Goal: Navigation & Orientation: Find specific page/section

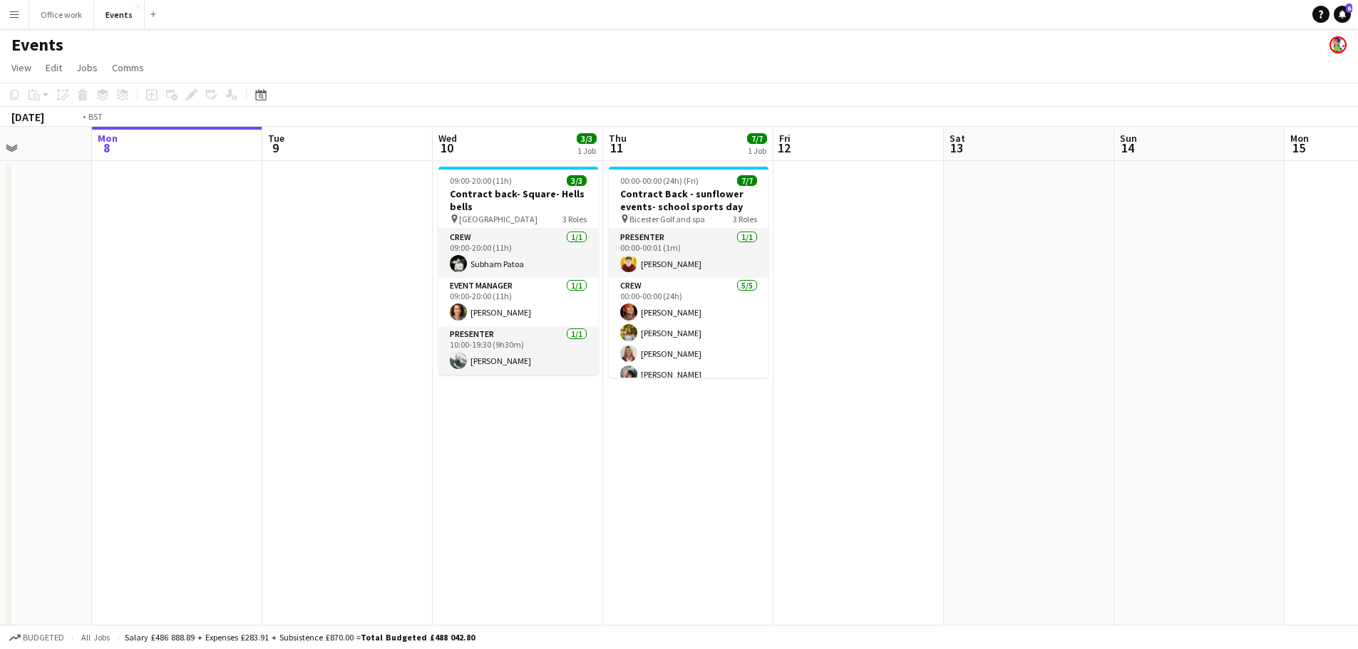
drag, startPoint x: 621, startPoint y: 318, endPoint x: 617, endPoint y: 310, distance: 8.6
click at [598, 316] on app-calendar-viewport "Fri 5 7/7 1 Job Sat 6 Sun 7 Mon 8 Tue 9 Wed 10 3/3 1 Job Thu 11 7/7 1 Job Fri 1…" at bounding box center [679, 482] width 1358 height 711
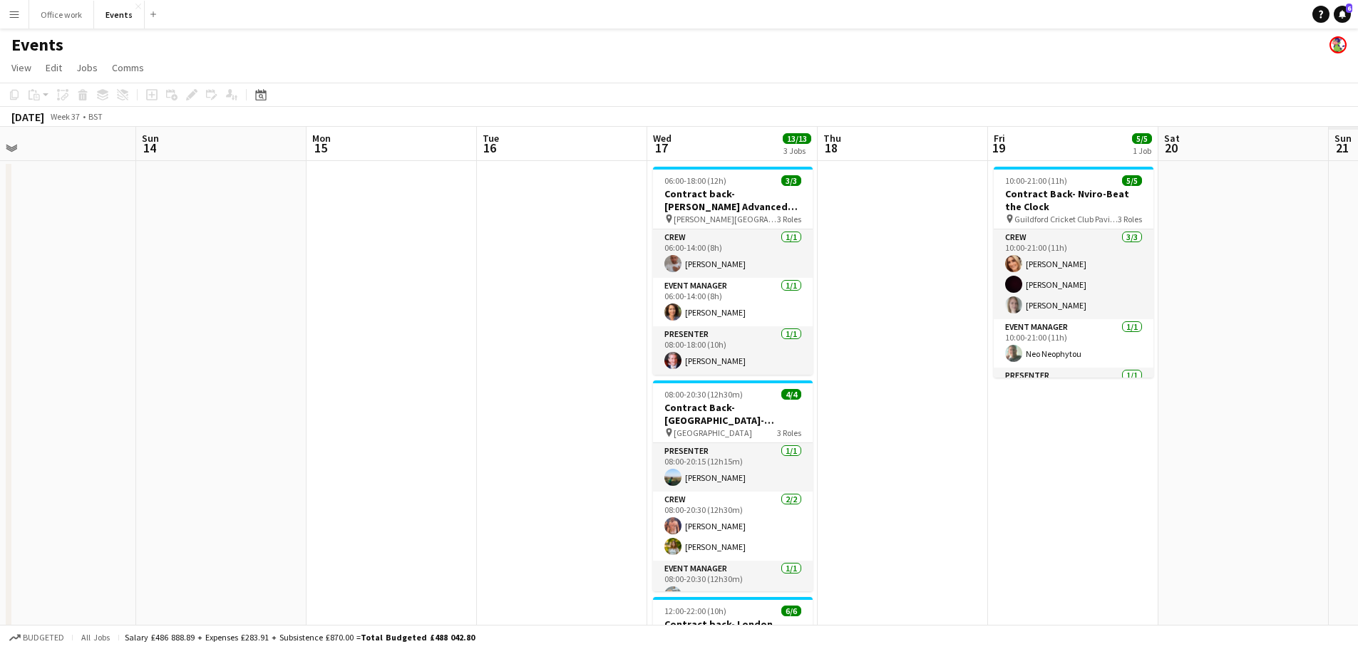
drag, startPoint x: 806, startPoint y: 376, endPoint x: 497, endPoint y: 358, distance: 309.1
click at [485, 361] on app-calendar-viewport "Wed 10 3/3 1 Job Thu 11 7/7 1 Job Fri 12 Sat 13 Sun 14 Mon 15 Tue 16 Wed 17 13/…" at bounding box center [679, 482] width 1358 height 711
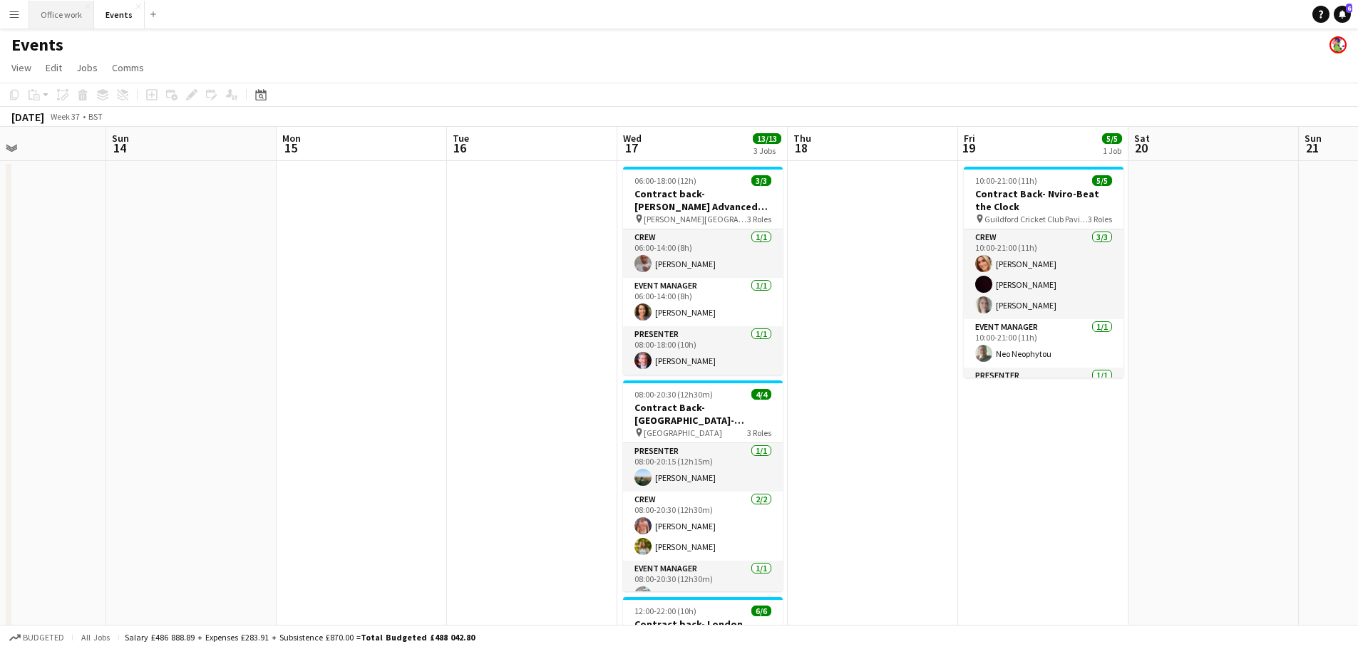
click at [82, 21] on button "Office work Close" at bounding box center [61, 15] width 65 height 28
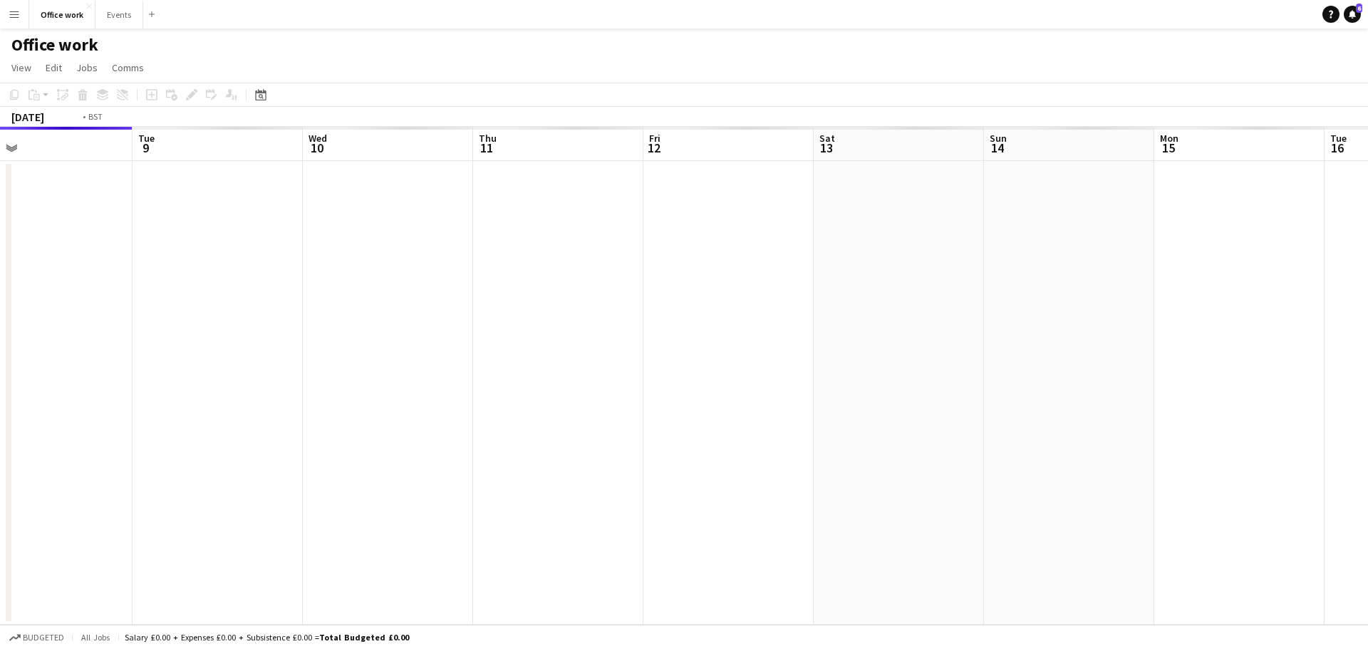
click at [179, 344] on app-calendar-viewport "Fri 5 Sat 6 Sun 7 Mon 8 Tue 9 Wed 10 Thu 11 Fri 12 Sat 13 Sun 14 Mon 15 Tue 16 …" at bounding box center [684, 376] width 1368 height 498
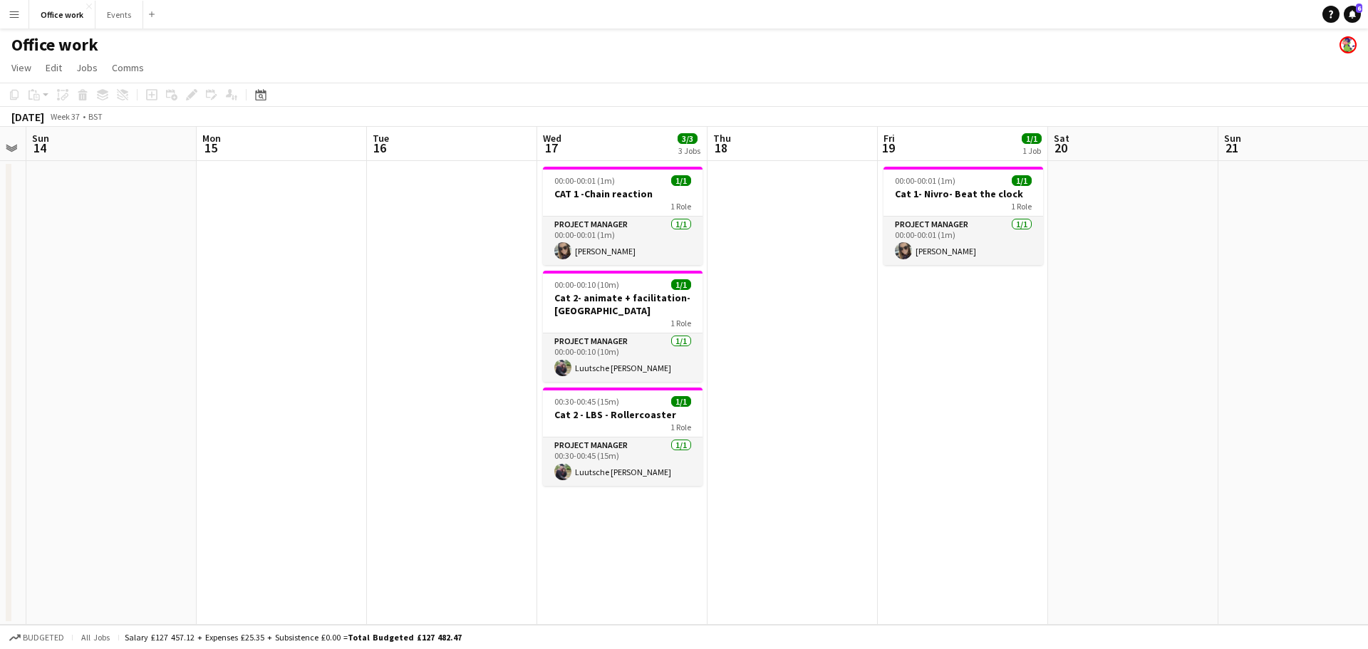
drag, startPoint x: 879, startPoint y: 361, endPoint x: 308, endPoint y: 355, distance: 570.9
click at [272, 364] on app-calendar-viewport "Thu 11 1/1 1 Job Fri 12 Sat 13 Sun 14 Mon 15 Tue 16 Wed 17 3/3 3 Jobs Thu 18 Fr…" at bounding box center [684, 376] width 1368 height 498
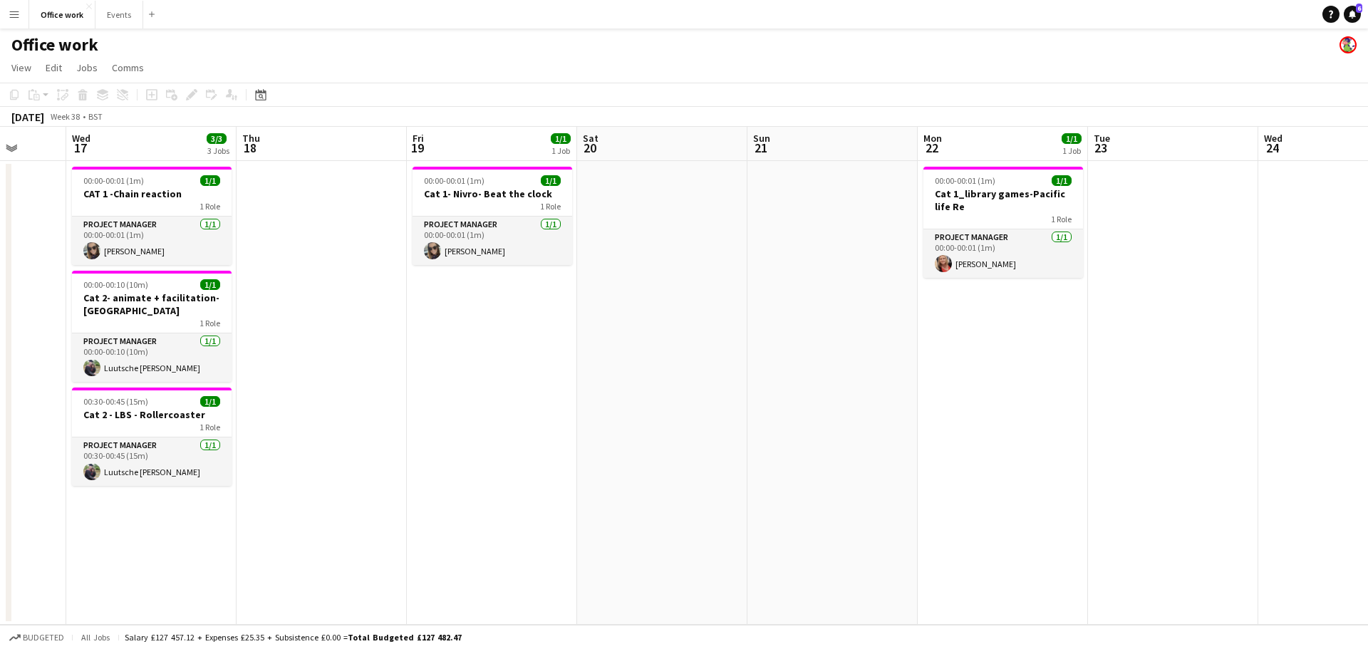
drag, startPoint x: 822, startPoint y: 352, endPoint x: 532, endPoint y: 363, distance: 290.2
click at [532, 363] on app-calendar-viewport "Sun 14 Mon 15 Tue 16 Wed 17 3/3 3 Jobs Thu 18 Fri 19 1/1 1 Job Sat 20 Sun 21 Mo…" at bounding box center [684, 376] width 1368 height 498
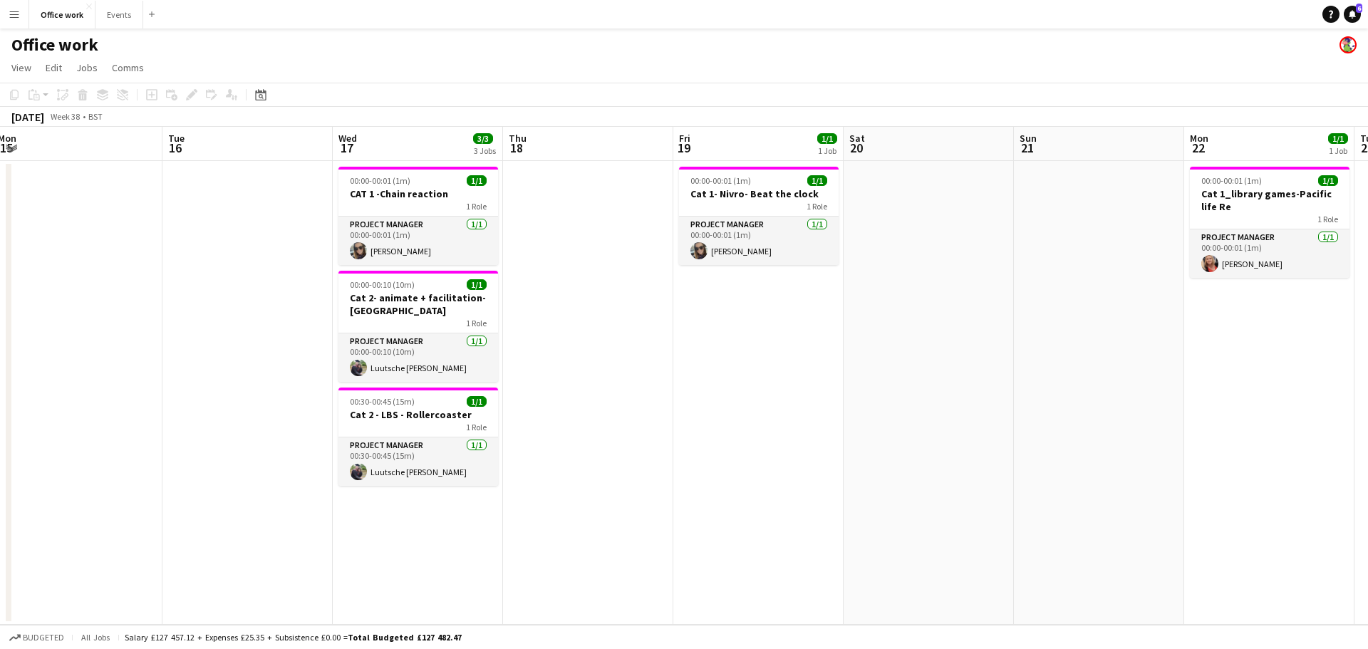
drag, startPoint x: 524, startPoint y: 371, endPoint x: 803, endPoint y: 398, distance: 280.0
click at [803, 398] on app-calendar-viewport "Sat 13 Sun 14 Mon 15 Tue 16 Wed 17 3/3 3 Jobs Thu 18 Fri 19 1/1 1 Job Sat 20 Su…" at bounding box center [684, 376] width 1368 height 498
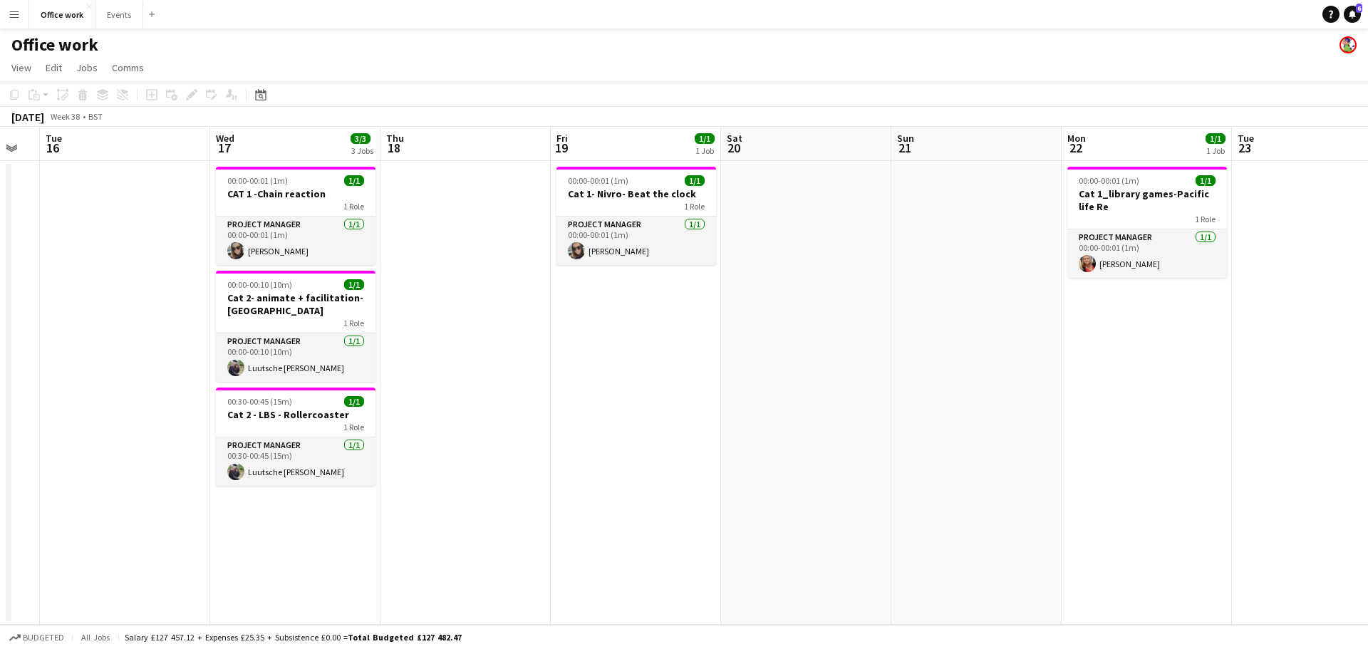
click at [427, 453] on app-calendar-viewport "Sat 13 Sun 14 Mon 15 Tue 16 Wed 17 3/3 3 Jobs Thu 18 Fri 19 1/1 1 Job Sat 20 Su…" at bounding box center [684, 376] width 1368 height 498
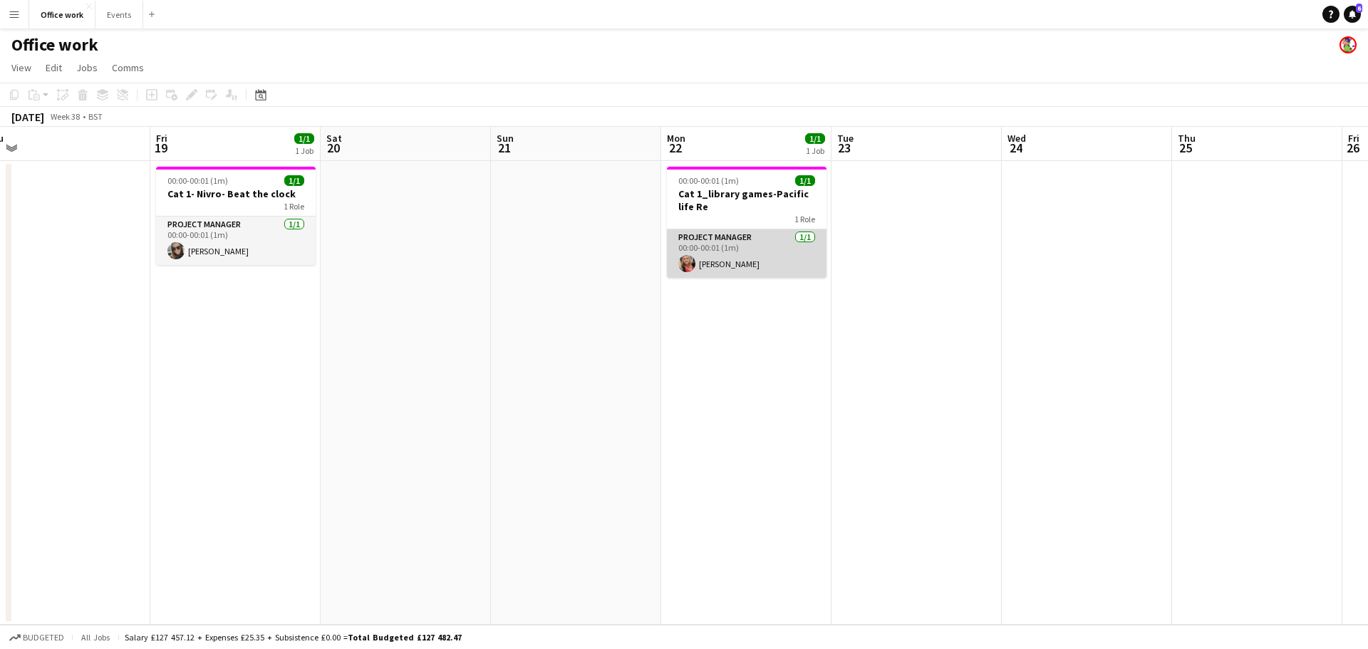
click at [781, 257] on app-card-role "Project Manager [DATE] 00:00-00:01 (1m) [PERSON_NAME]" at bounding box center [747, 253] width 160 height 48
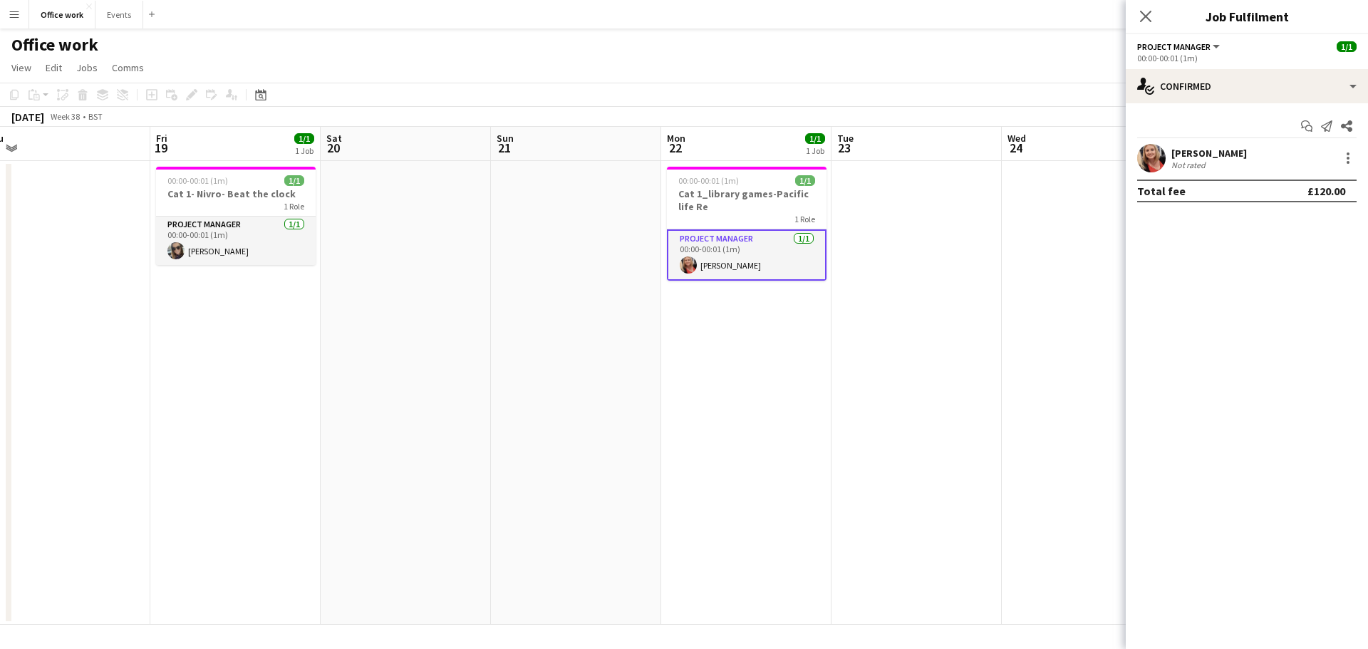
click at [743, 153] on app-board-header-date "Mon 22 1/1 1 Job" at bounding box center [746, 144] width 170 height 34
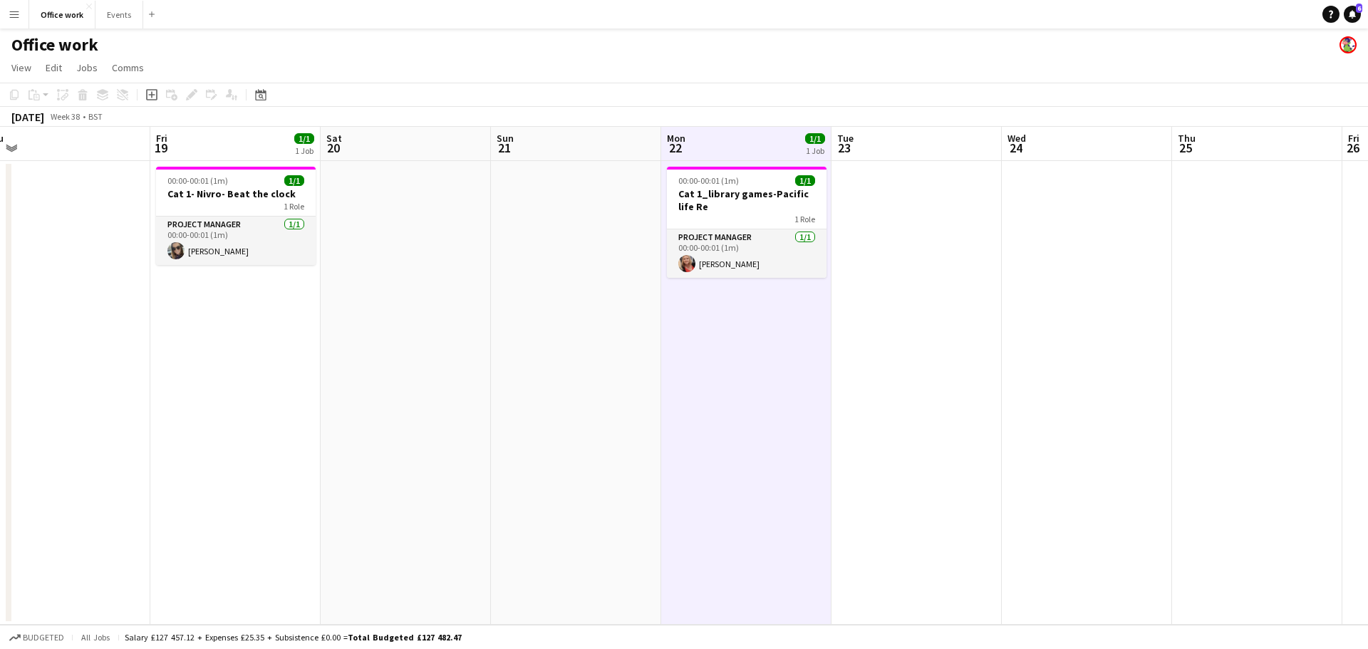
click at [743, 141] on app-board-header-date "Mon 22 1/1 1 Job" at bounding box center [746, 144] width 170 height 34
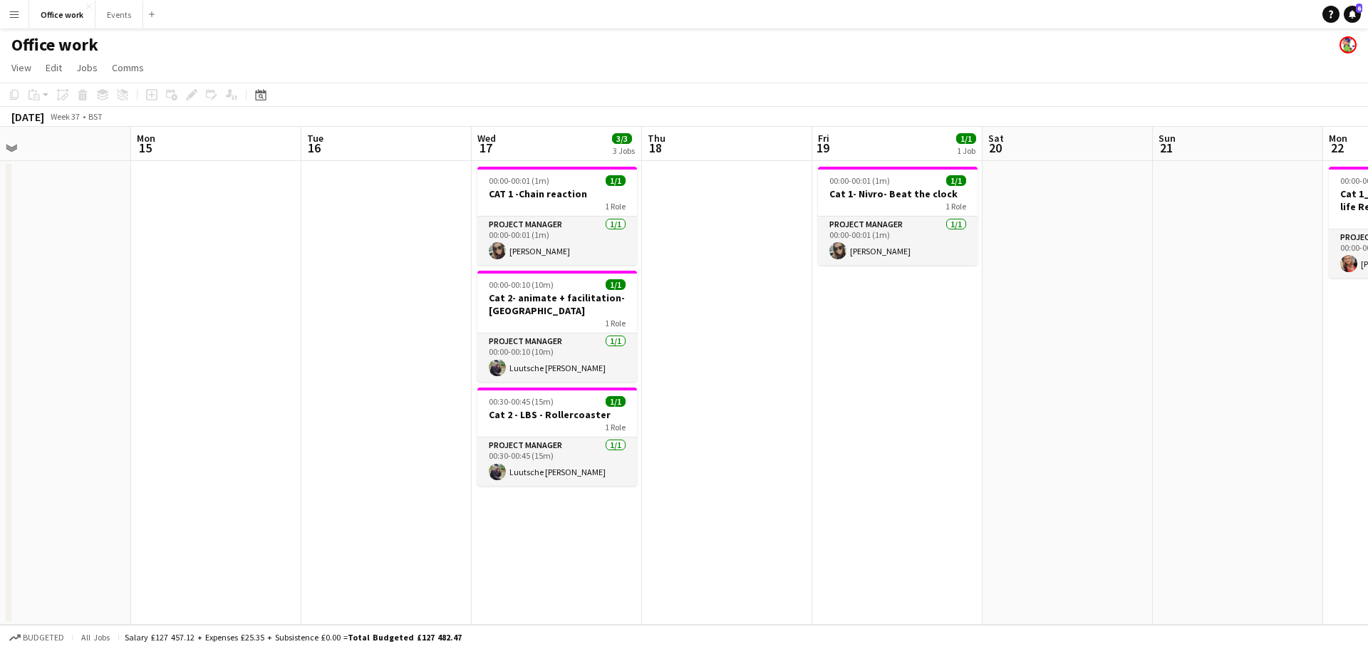
scroll to position [0, 429]
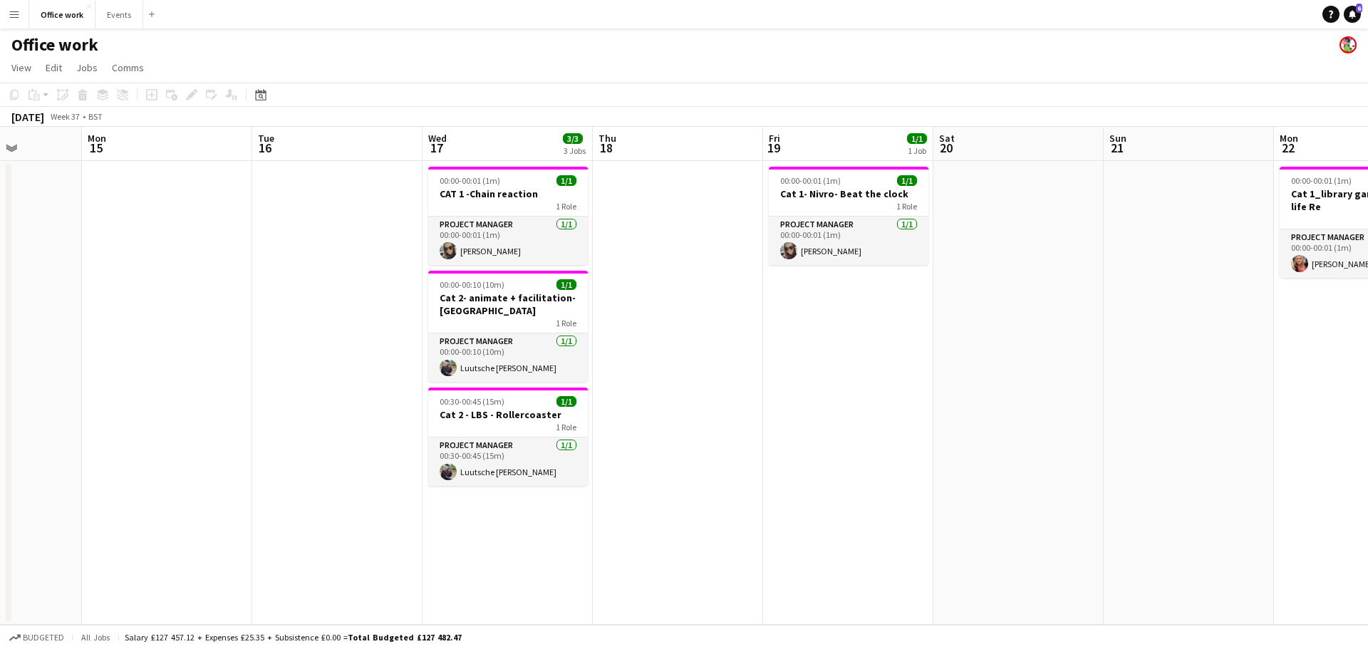
drag, startPoint x: 999, startPoint y: 350, endPoint x: 1175, endPoint y: 363, distance: 176.5
click at [1175, 363] on app-calendar-viewport "Fri 12 Sat 13 Sun 14 Mon 15 Tue 16 Wed 17 3/3 3 Jobs Thu 18 Fri 19 1/1 1 Job Sa…" at bounding box center [684, 376] width 1368 height 498
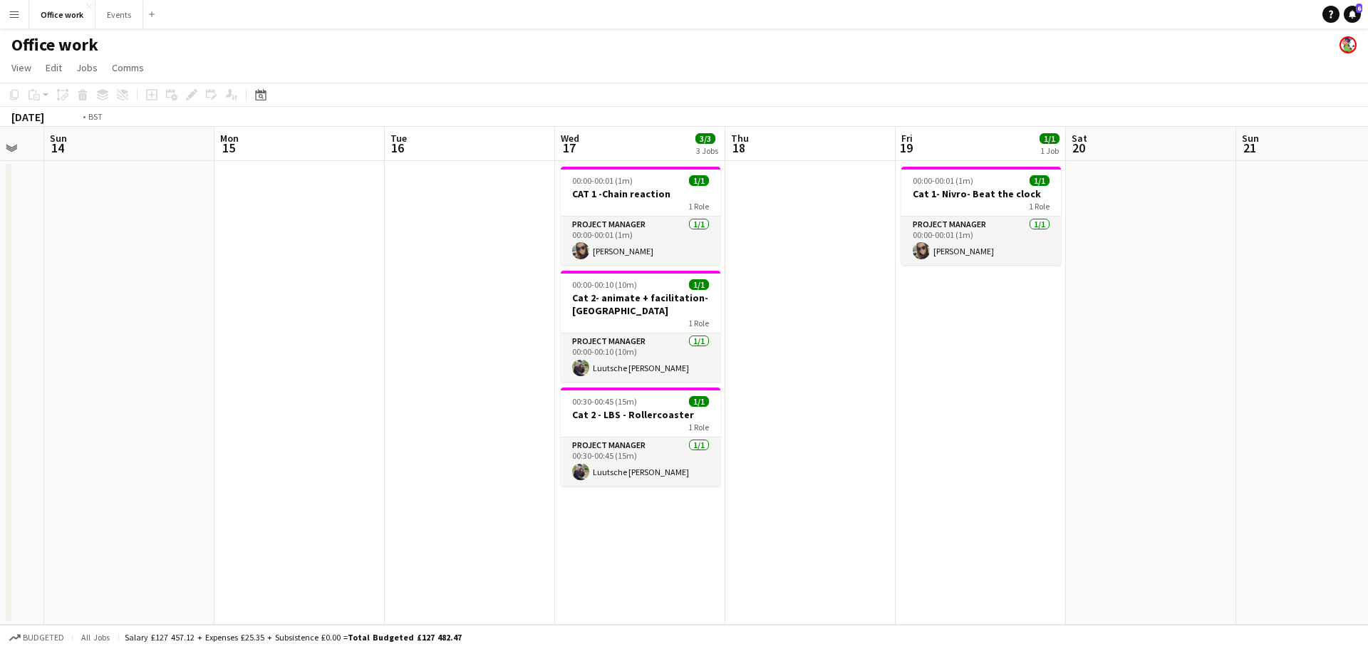
drag, startPoint x: 1177, startPoint y: 361, endPoint x: 681, endPoint y: 401, distance: 498.4
click at [681, 401] on app-calendar-viewport "Thu 11 1/1 1 Job Fri 12 Sat 13 Sun 14 Mon 15 Tue 16 Wed 17 3/3 3 Jobs Thu 18 Fr…" at bounding box center [684, 376] width 1368 height 498
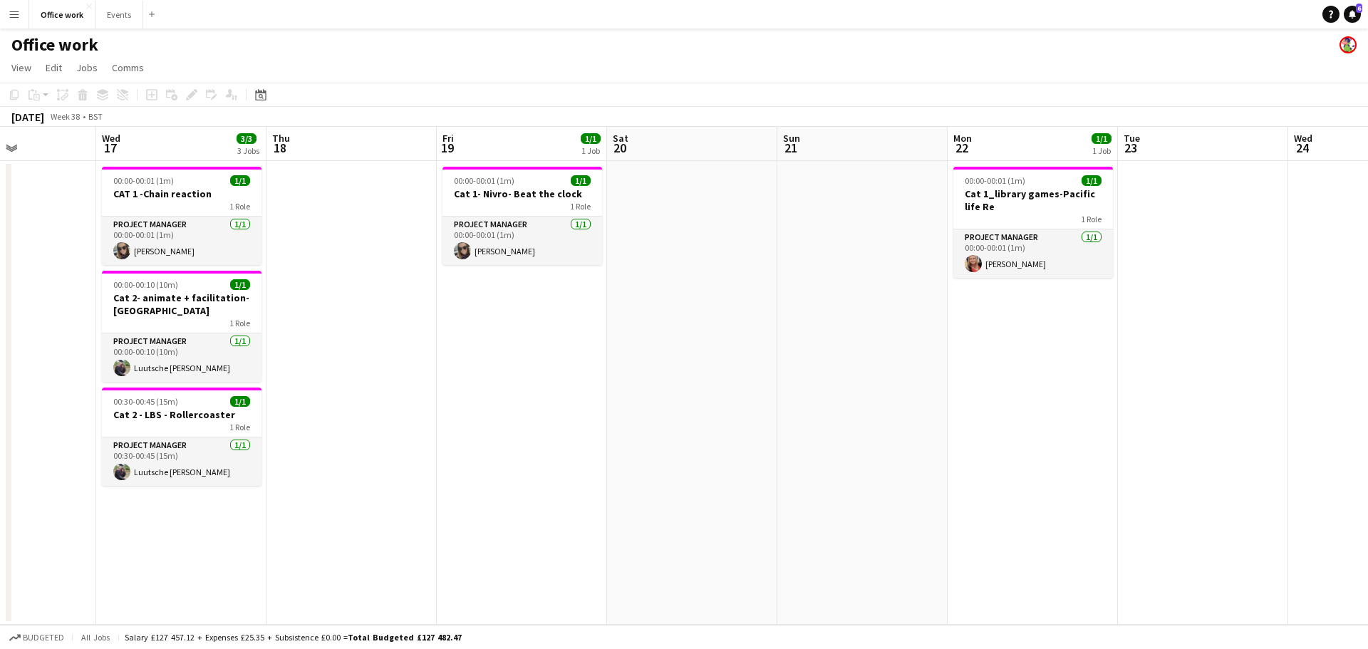
scroll to position [0, 494]
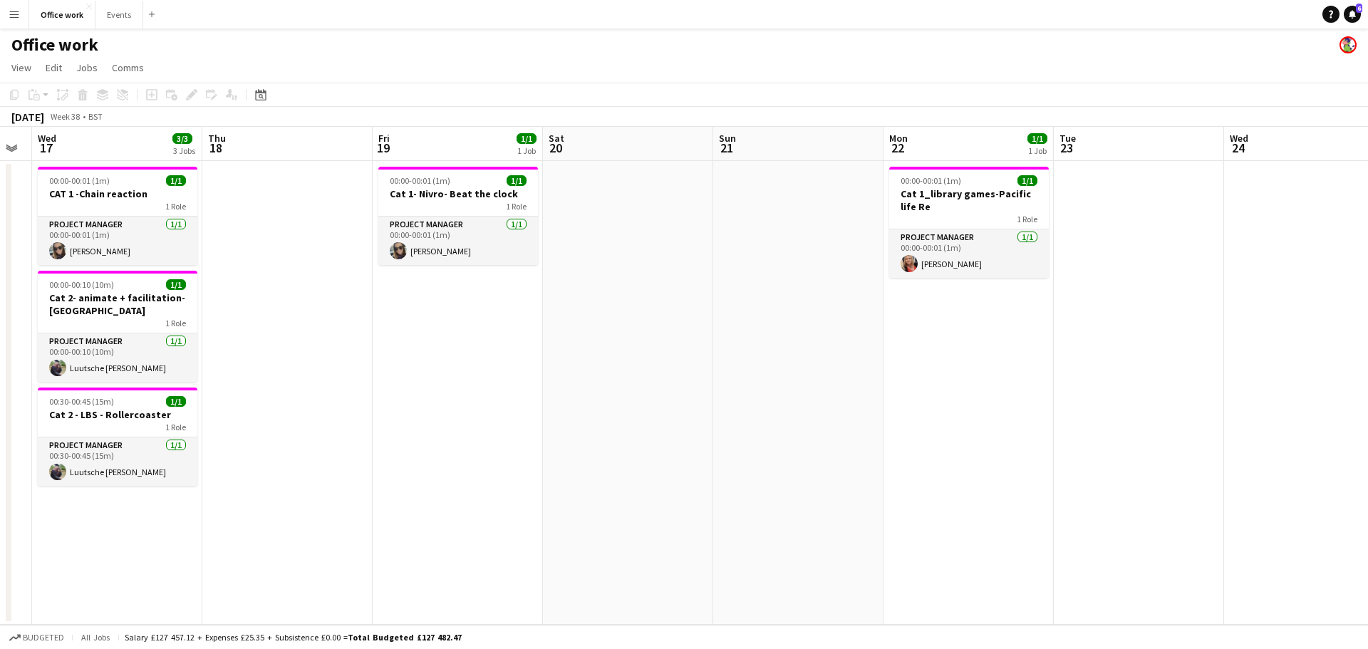
drag, startPoint x: 1006, startPoint y: 338, endPoint x: 757, endPoint y: 392, distance: 254.5
click at [756, 392] on app-calendar-viewport "Sun 14 Mon 15 Tue 16 Wed 17 3/3 3 Jobs Thu 18 Fri 19 1/1 1 Job Sat 20 Sun 21 Mo…" at bounding box center [684, 376] width 1368 height 498
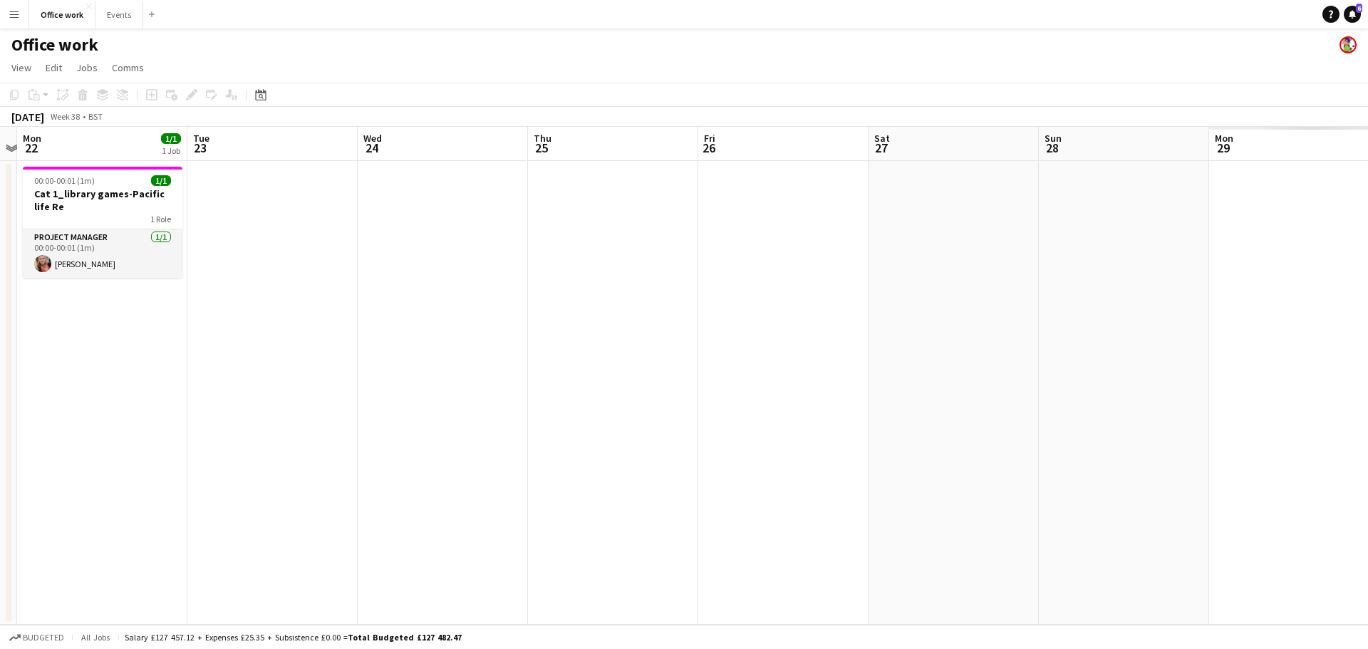
drag, startPoint x: 857, startPoint y: 466, endPoint x: 477, endPoint y: 418, distance: 382.1
click at [316, 456] on app-calendar-viewport "Fri 19 1/1 1 Job Sat 20 Sun 21 Mon 22 1/1 1 Job Tue 23 Wed 24 Thu 25 Fri 26 Sat…" at bounding box center [684, 376] width 1368 height 498
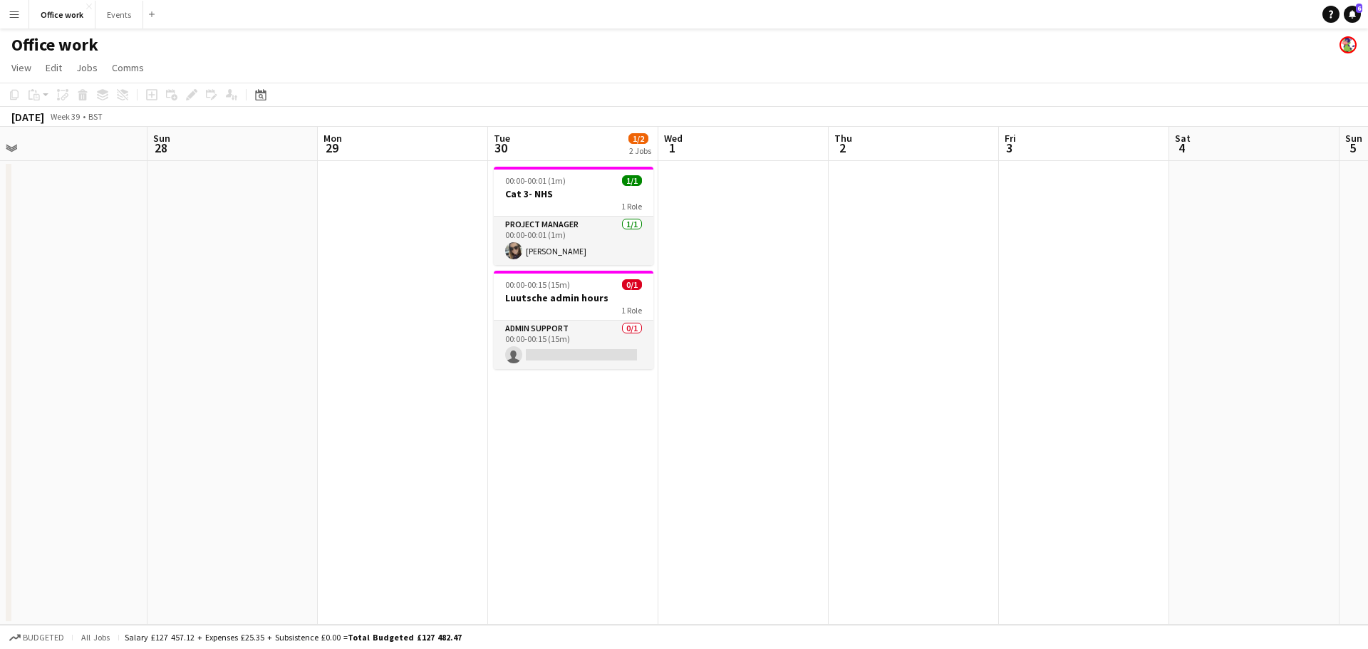
drag, startPoint x: 459, startPoint y: 413, endPoint x: 137, endPoint y: 425, distance: 322.3
click at [120, 428] on app-calendar-viewport "Thu 25 Fri 26 Sat 27 Sun 28 Mon 29 Tue 30 1/2 2 Jobs Wed 1 Thu 2 Fri 3 Sat 4 Su…" at bounding box center [684, 376] width 1368 height 498
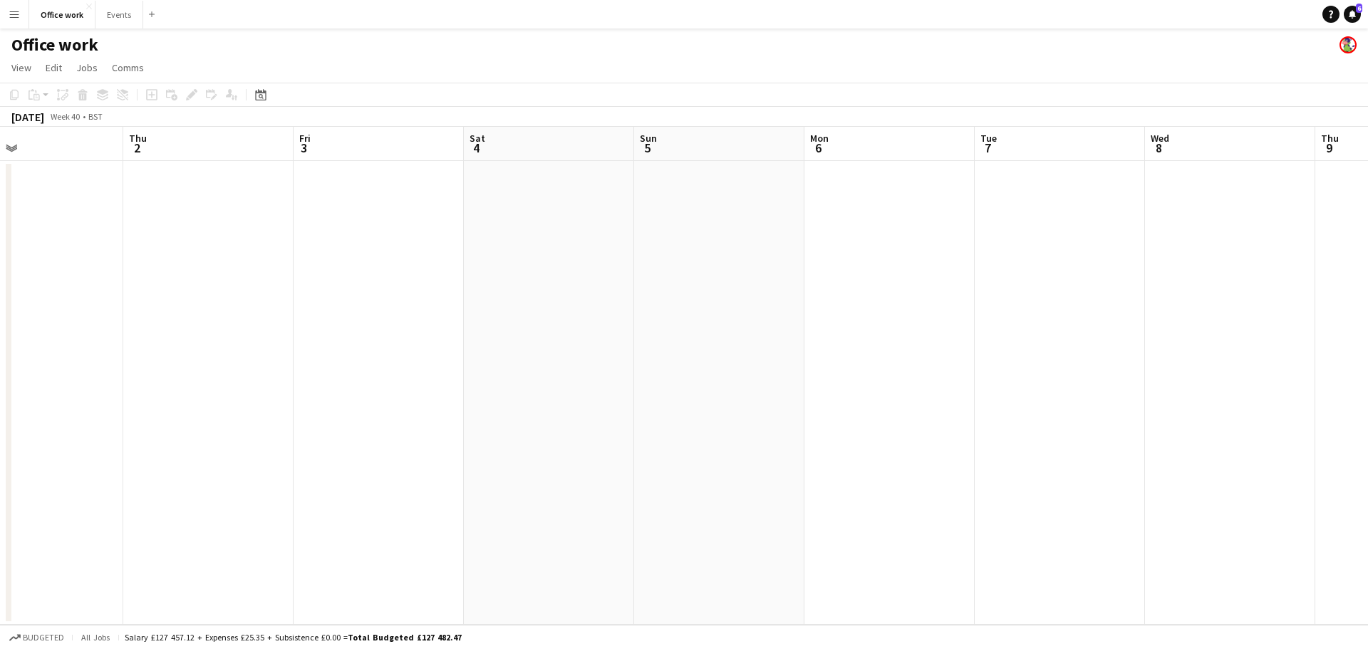
drag, startPoint x: 678, startPoint y: 348, endPoint x: 378, endPoint y: 331, distance: 299.8
click at [339, 349] on app-calendar-viewport "Sun 28 Mon 29 Tue 30 1/2 2 Jobs Wed 1 Thu 2 Fri 3 Sat 4 Sun 5 Mon 6 Tue 7 Wed 8…" at bounding box center [684, 376] width 1368 height 498
drag, startPoint x: 1039, startPoint y: 316, endPoint x: 415, endPoint y: 403, distance: 630.3
click at [415, 403] on app-calendar-viewport "Mon 29 Tue 30 1/2 2 Jobs Wed 1 Thu 2 Fri 3 Sat 4 Sun 5 Mon 6 Tue 7 Wed 8 Thu 9 …" at bounding box center [684, 376] width 1368 height 498
drag, startPoint x: 1170, startPoint y: 324, endPoint x: 404, endPoint y: 340, distance: 766.2
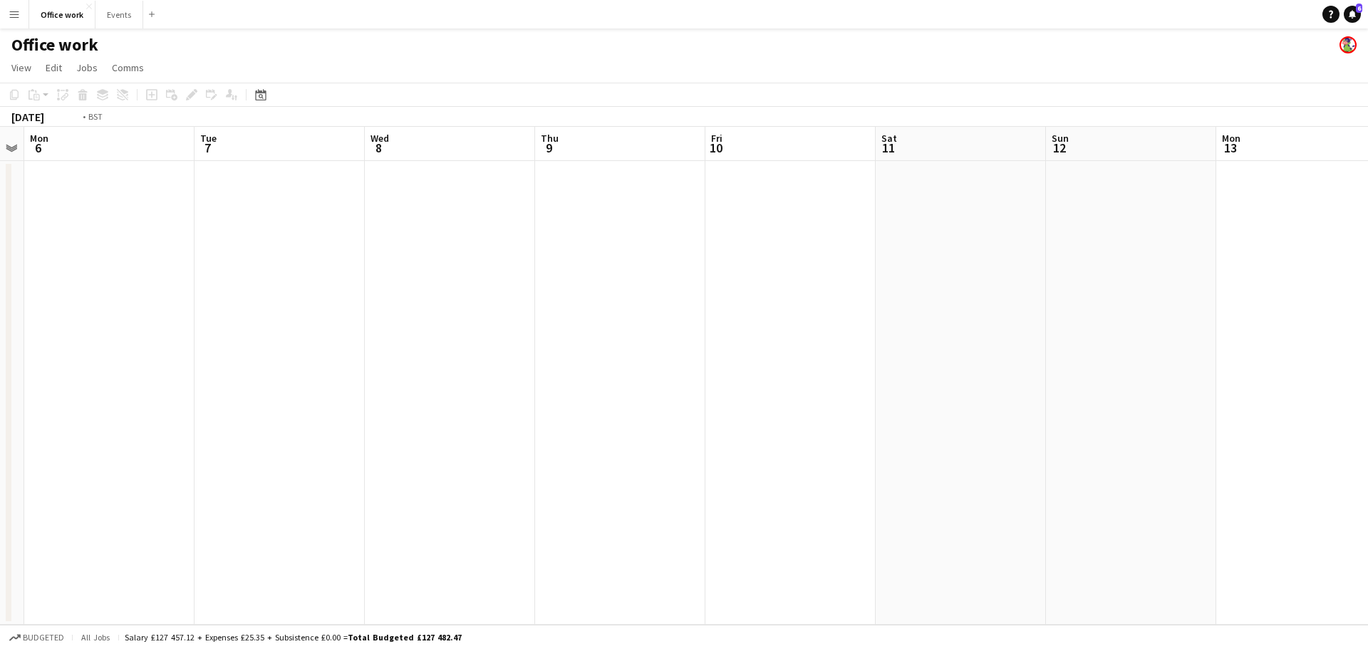
click at [404, 340] on app-calendar-viewport "Fri 3 Sat 4 Sun 5 Mon 6 Tue 7 Wed 8 Thu 9 Fri 10 Sat 11 Sun 12 Mon 13 Tue 14 We…" at bounding box center [684, 376] width 1368 height 498
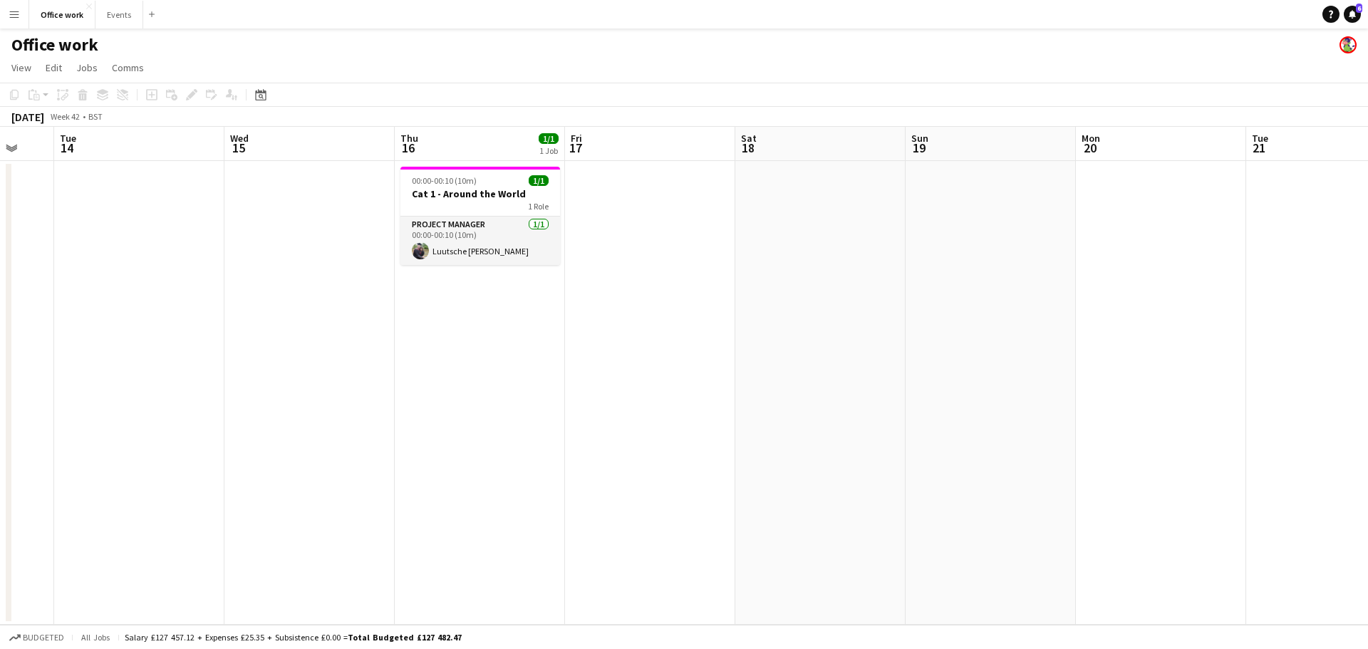
drag, startPoint x: 956, startPoint y: 346, endPoint x: 234, endPoint y: 337, distance: 721.2
click at [234, 337] on app-calendar-viewport "Sat 11 Sun 12 Mon 13 Tue 14 Wed 15 Thu 16 1/1 1 Job Fri 17 Sat 18 Sun 19 Mon 20…" at bounding box center [684, 376] width 1368 height 498
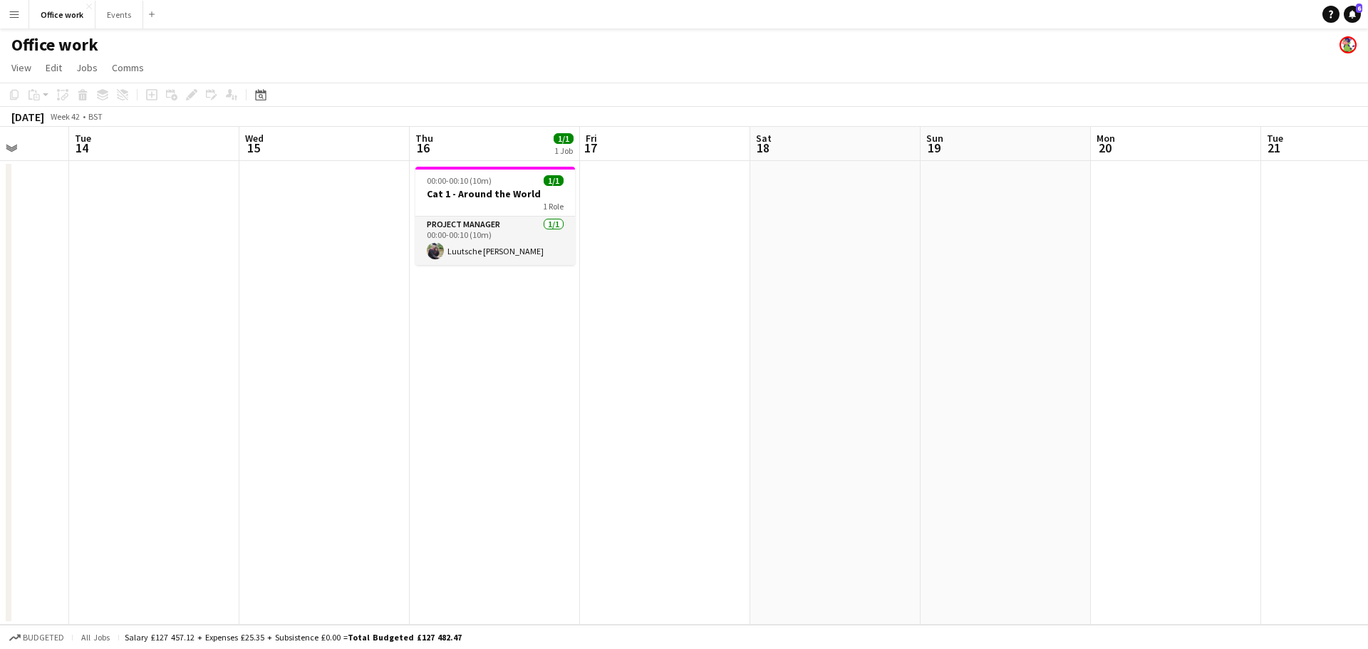
drag, startPoint x: 825, startPoint y: 336, endPoint x: 200, endPoint y: 317, distance: 625.3
click at [158, 327] on app-calendar-viewport "Sat 11 Sun 12 Mon 13 Tue 14 Wed 15 Thu 16 1/1 1 Job Fri 17 Sat 18 Sun 19 Mon 20…" at bounding box center [684, 376] width 1368 height 498
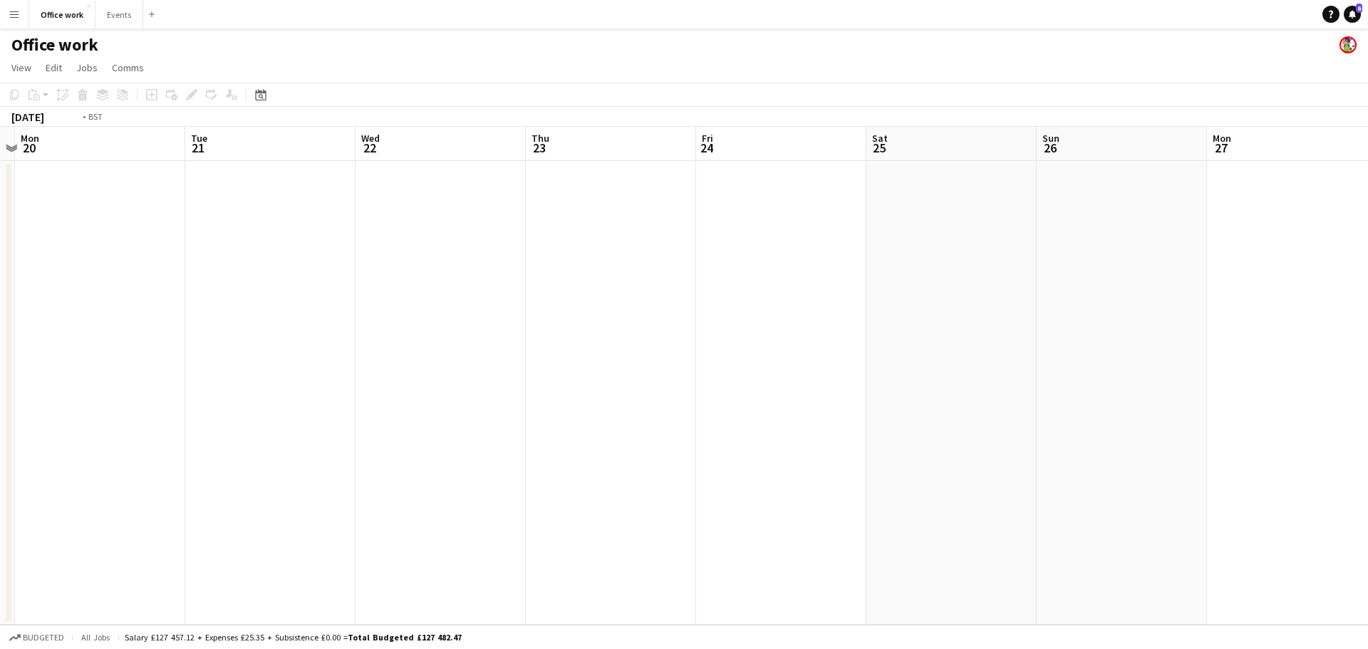
drag, startPoint x: 602, startPoint y: 292, endPoint x: 577, endPoint y: 281, distance: 27.4
click at [120, 251] on app-calendar-viewport "Fri 17 Sat 18 Sun 19 Mon 20 Tue 21 Wed 22 Thu 23 Fri 24 Sat 25 Sun 26 Mon 27 Tu…" at bounding box center [684, 376] width 1368 height 498
drag, startPoint x: 423, startPoint y: 340, endPoint x: 267, endPoint y: 331, distance: 155.6
click at [258, 337] on app-calendar-viewport "Mon 20 Tue 21 Wed 22 Thu 23 Fri 24 Sat 25 Sun 26 Mon 27 Tue 28 Wed 29 Thu 30 Fr…" at bounding box center [684, 376] width 1368 height 498
drag, startPoint x: 605, startPoint y: 338, endPoint x: 93, endPoint y: 361, distance: 512.9
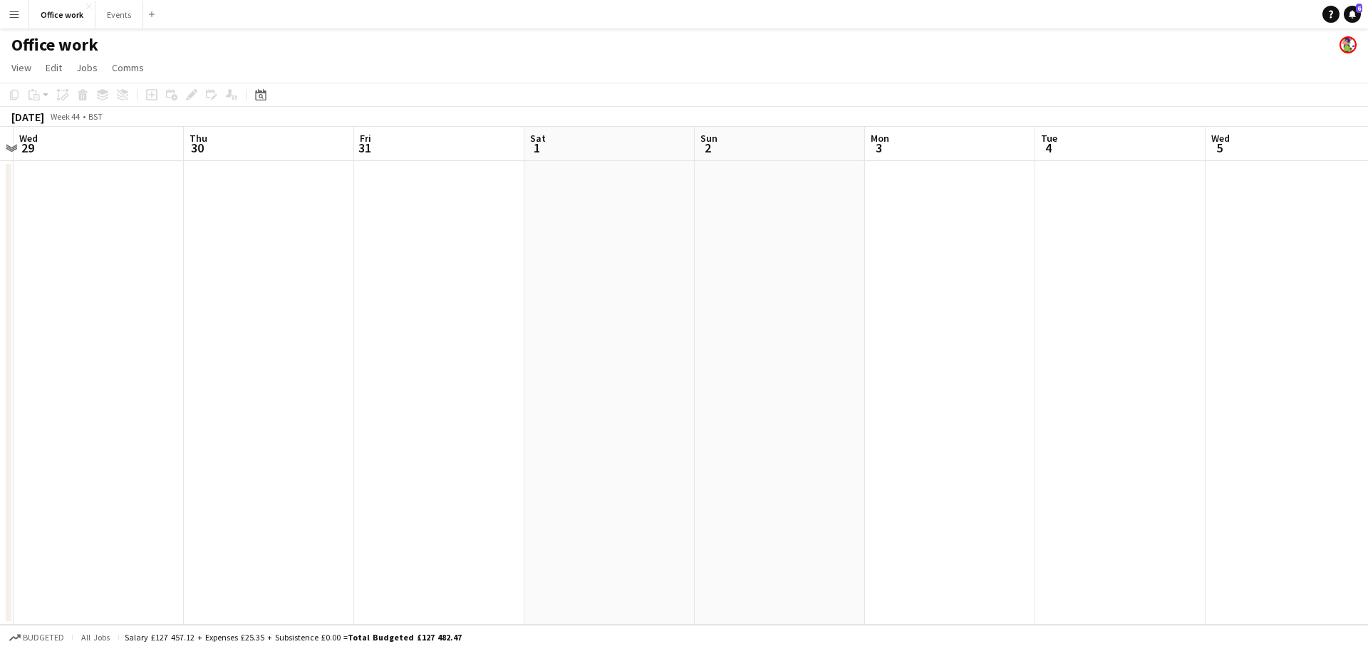
click at [79, 364] on app-calendar-viewport "Sun 26 Mon 27 Tue 28 Wed 29 Thu 30 Fri 31 Sat 1 Sun 2 Mon 3 Tue 4 Wed 5 Thu 6 F…" at bounding box center [684, 376] width 1368 height 498
drag, startPoint x: 619, startPoint y: 319, endPoint x: 157, endPoint y: 408, distance: 470.2
click at [120, 401] on app-calendar-viewport "Mon 27 Tue 28 Wed 29 Thu 30 Fri 31 Sat 1 Sun 2 Mon 3 Tue 4 Wed 5 Thu 6 Fri 7 Sa…" at bounding box center [684, 376] width 1368 height 498
drag, startPoint x: 286, startPoint y: 410, endPoint x: 1217, endPoint y: 435, distance: 931.0
click at [1222, 434] on app-calendar-viewport "Fri 24 Sat 25 Sun 26 Mon 27 Tue 28 Wed 29 Thu 30 Fri 31 Sat 1 Sun 2 Mon 3 Tue 4…" at bounding box center [684, 376] width 1368 height 498
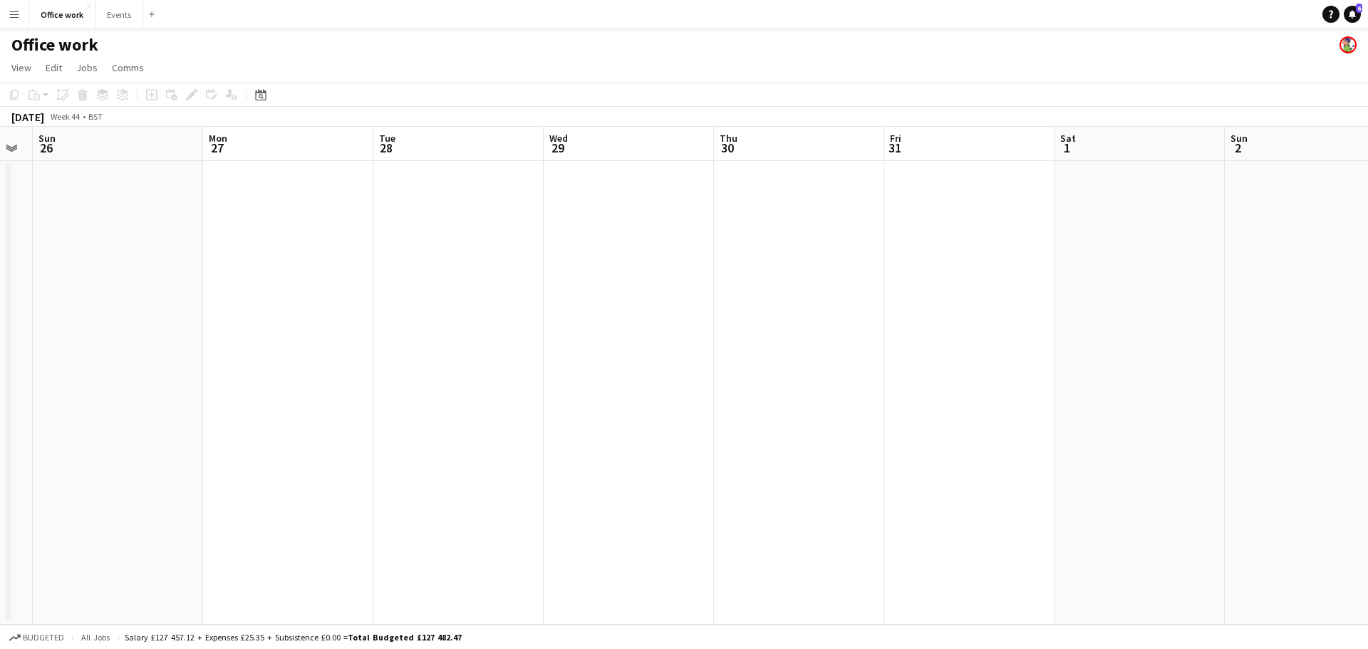
drag, startPoint x: 429, startPoint y: 393, endPoint x: 1215, endPoint y: 419, distance: 786.5
click at [1238, 413] on app-calendar-viewport "Thu 23 Fri 24 Sat 25 Sun 26 Mon 27 Tue 28 Wed 29 Thu 30 Fri 31 Sat 1 Sun 2 Mon …" at bounding box center [684, 376] width 1368 height 498
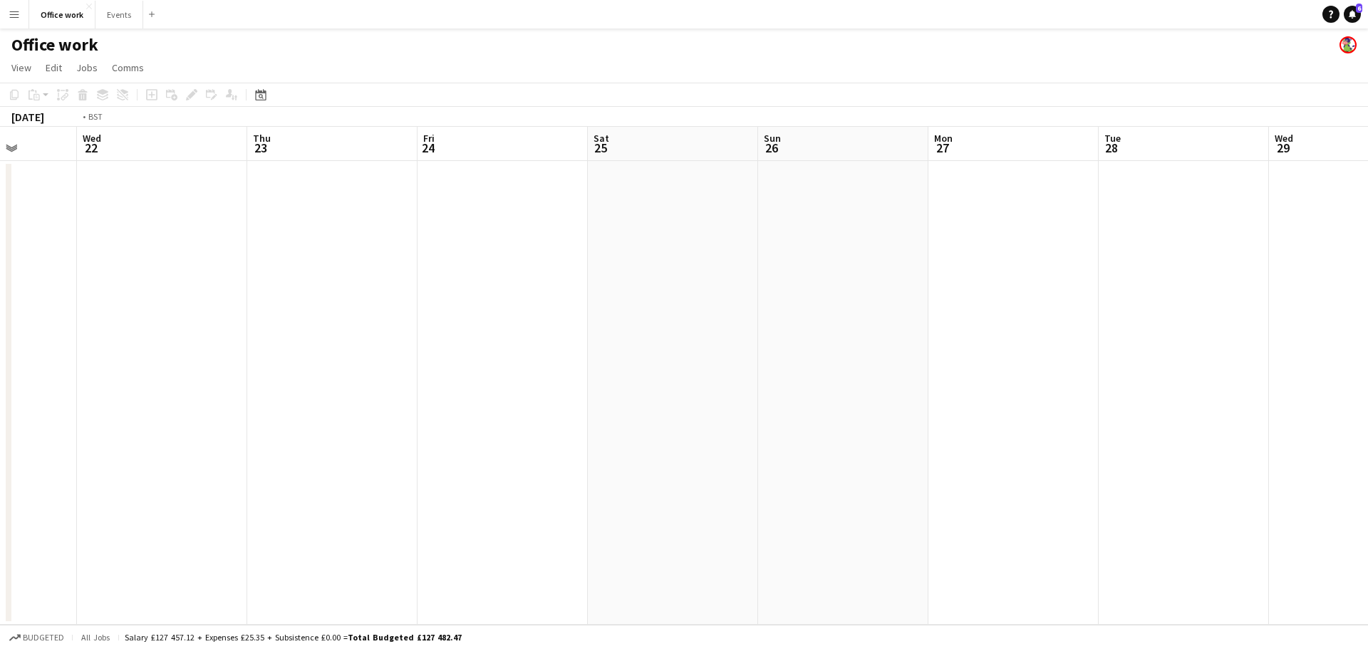
drag, startPoint x: 495, startPoint y: 418, endPoint x: 686, endPoint y: 462, distance: 195.9
click at [1213, 457] on app-calendar-viewport "Sun 19 Mon 20 Tue 21 Wed 22 Thu 23 Fri 24 Sat 25 Sun 26 Mon 27 Tue 28 Wed 29 Th…" at bounding box center [684, 376] width 1368 height 498
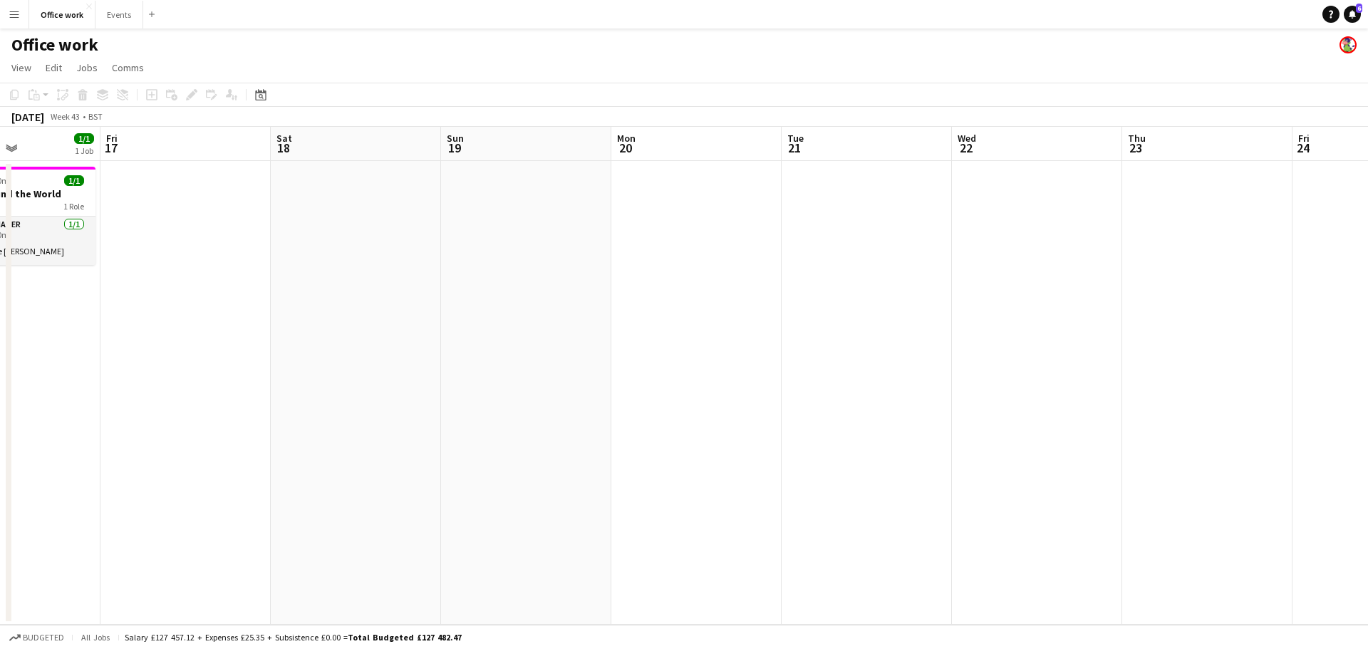
click at [1241, 446] on app-calendar-viewport "Tue 14 Wed 15 Thu 16 1/1 1 Job Fri 17 Sat 18 Sun 19 Mon 20 Tue 21 Wed 22 Thu 23…" at bounding box center [684, 376] width 1368 height 498
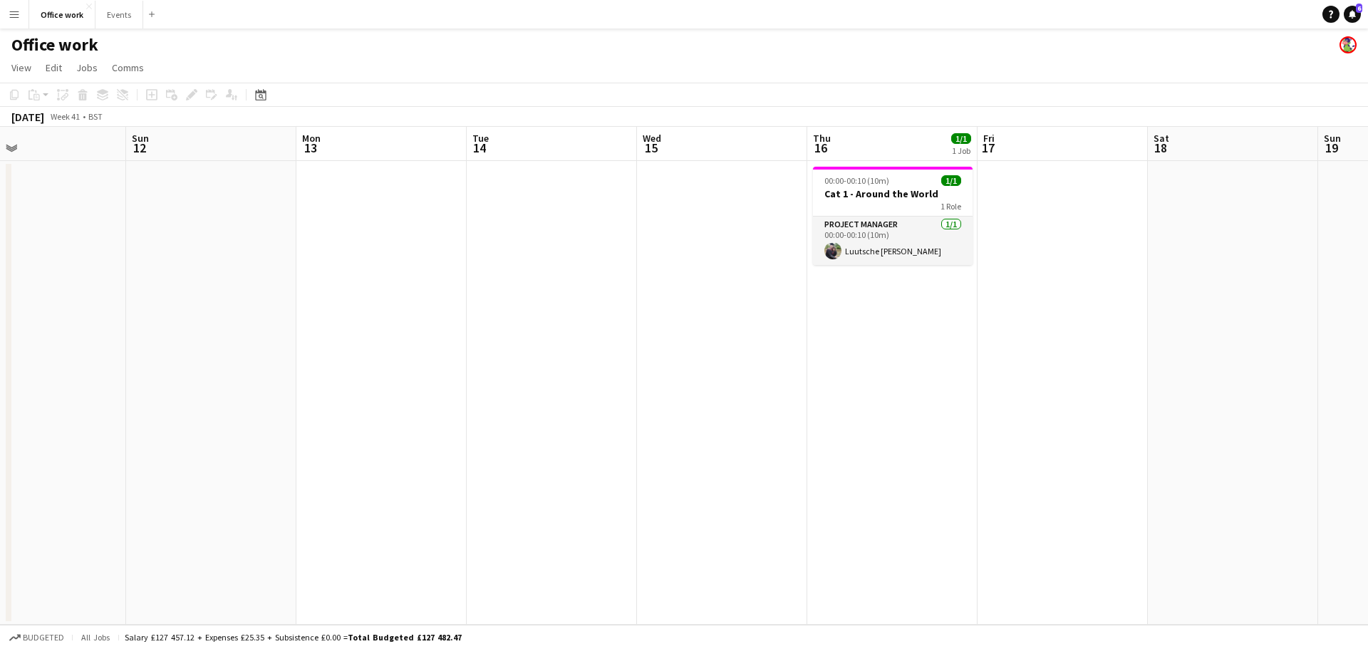
click at [984, 440] on app-calendar-viewport "Thu 9 Fri 10 Sat 11 Sun 12 Mon 13 Tue 14 Wed 15 Thu 16 1/1 1 Job Fri 17 Sat 18 …" at bounding box center [684, 376] width 1368 height 498
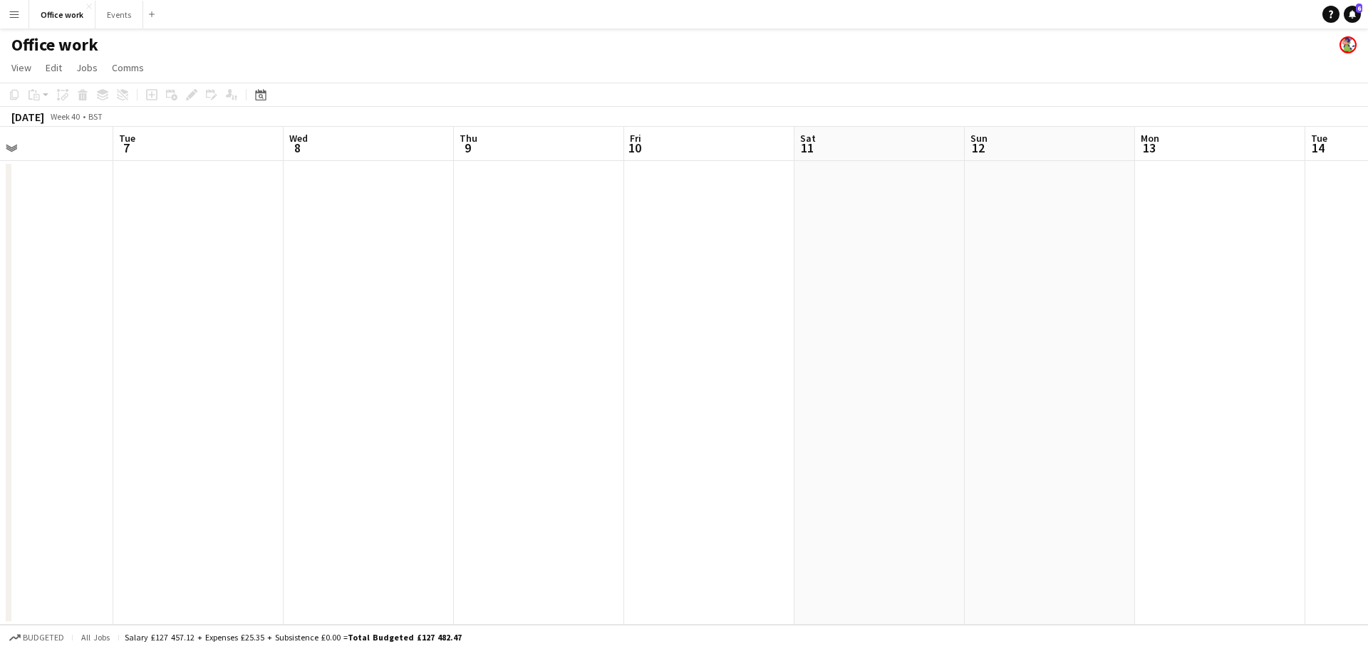
click at [1050, 439] on app-calendar-viewport "Sat 4 Sun 5 Mon 6 Tue 7 Wed 8 Thu 9 Fri 10 Sat 11 Sun 12 Mon 13 Tue 14 Wed 15 T…" at bounding box center [684, 376] width 1368 height 498
click at [1075, 438] on app-calendar-viewport "Mon 29 Tue 30 1/2 2 Jobs Wed 1 Thu 2 Fri 3 Sat 4 Sun 5 Mon 6 Tue 7 Wed 8 Thu 9 …" at bounding box center [684, 376] width 1368 height 498
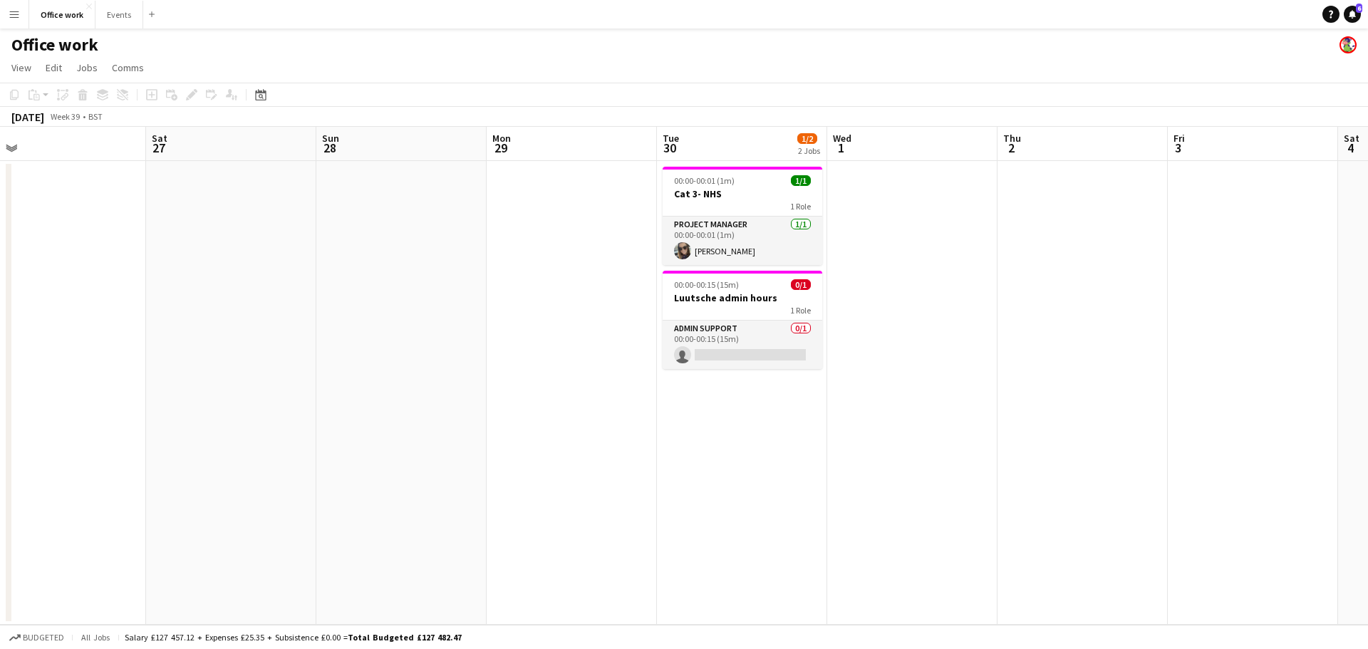
drag, startPoint x: 741, startPoint y: 422, endPoint x: 824, endPoint y: 455, distance: 89.2
click at [1013, 460] on app-calendar-viewport "Wed 24 Thu 25 Fri 26 Sat 27 Sun 28 Mon 29 Tue 30 1/2 2 Jobs Wed 1 Thu 2 Fri 3 S…" at bounding box center [684, 376] width 1368 height 498
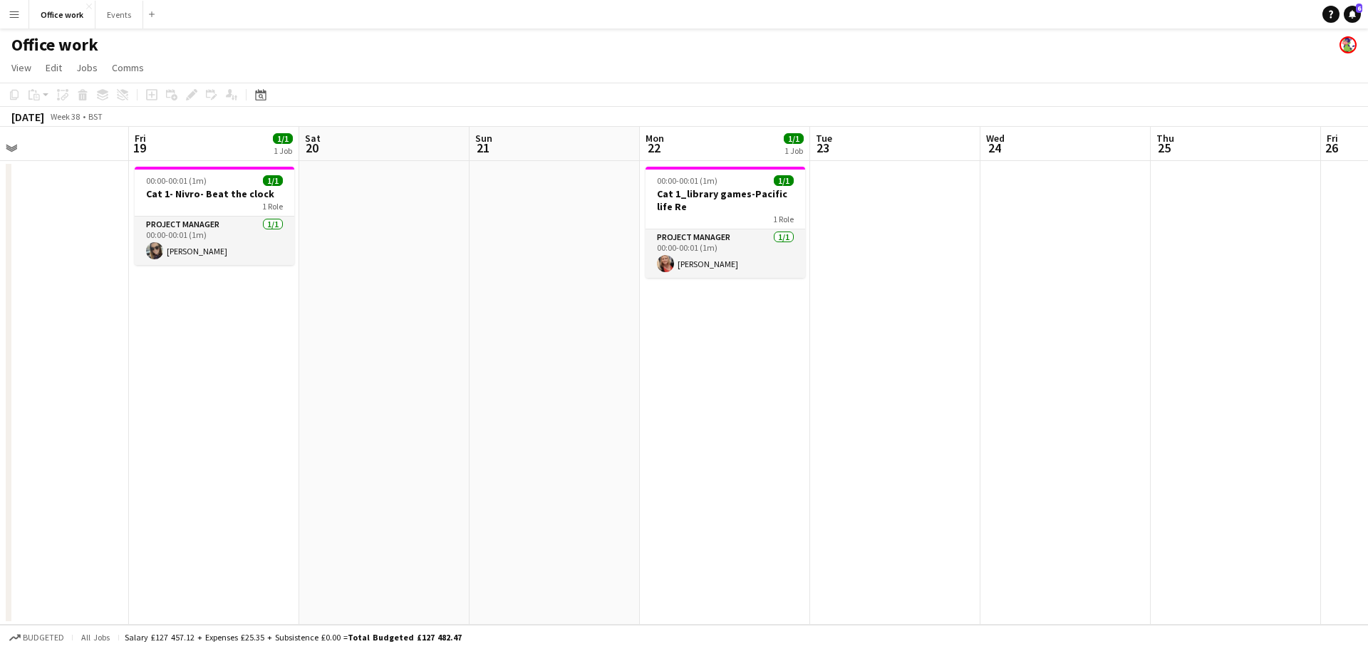
scroll to position [0, 447]
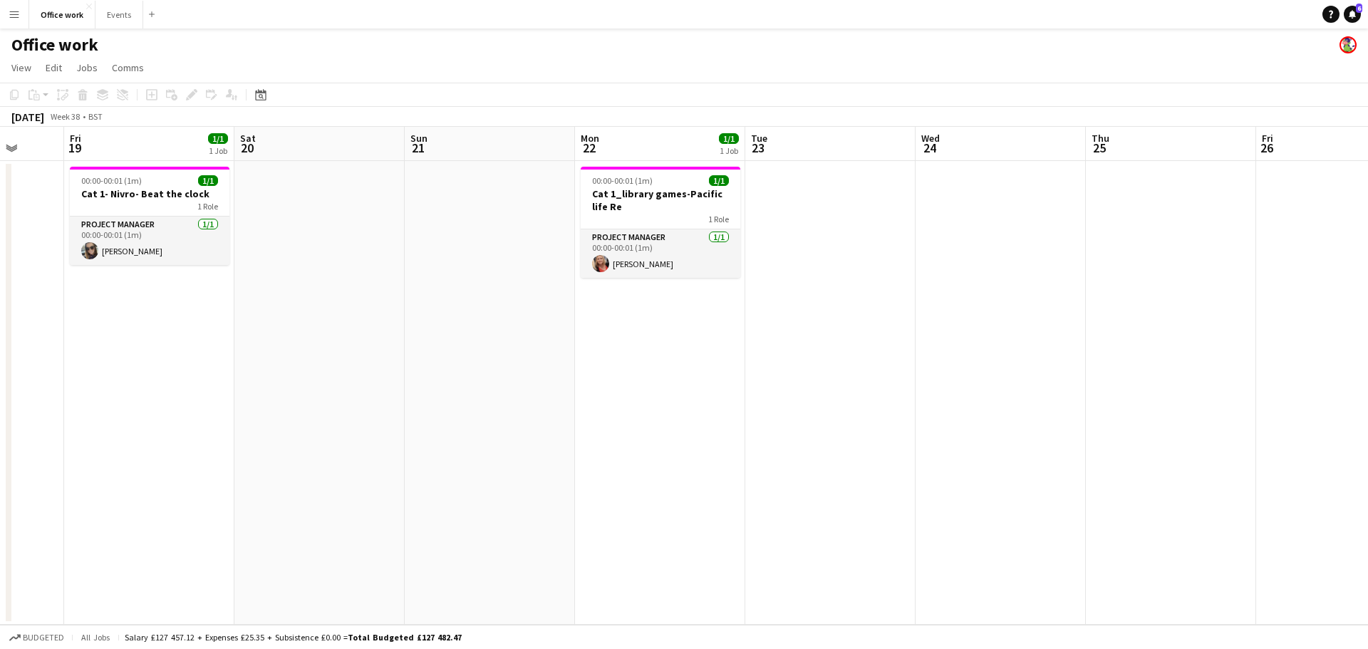
drag, startPoint x: 899, startPoint y: 418, endPoint x: 907, endPoint y: 419, distance: 8.6
click at [907, 419] on app-calendar-viewport "Tue 16 Wed 17 3/3 3 Jobs Thu 18 Fri 19 1/1 1 Job Sat 20 Sun 21 Mon 22 1/1 1 Job…" at bounding box center [684, 376] width 1368 height 498
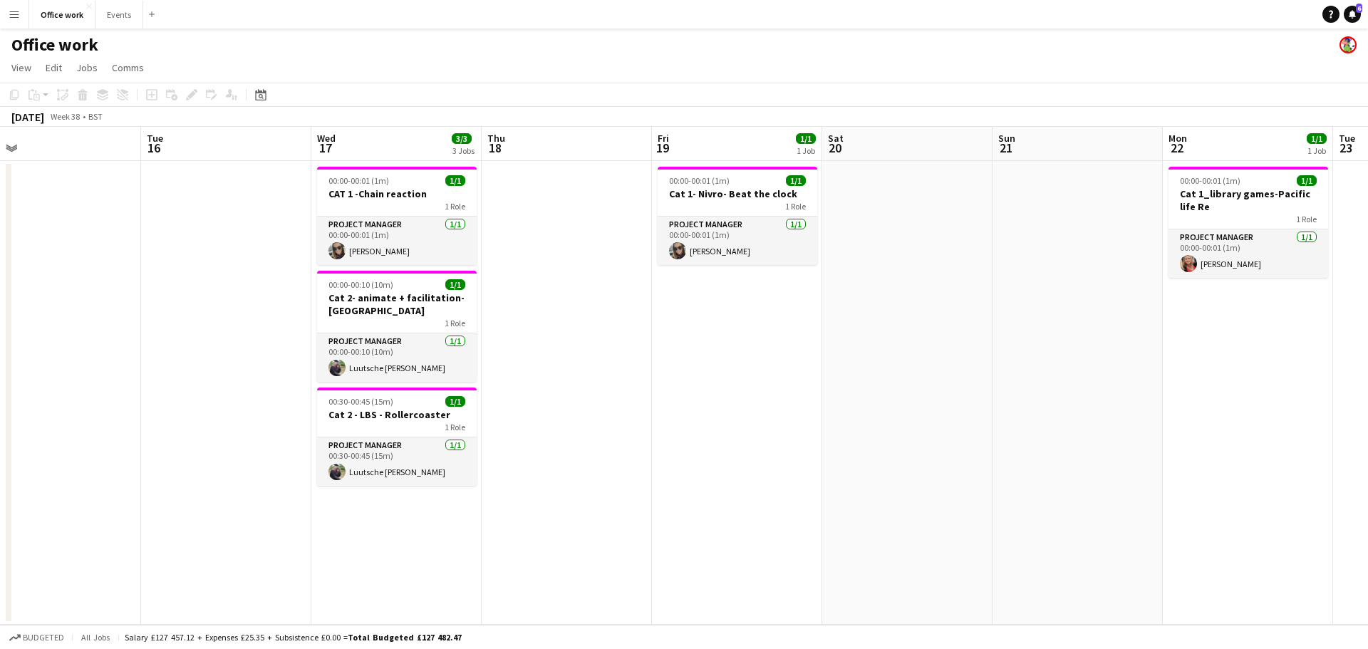
click at [966, 432] on app-calendar-viewport "Sat 13 Sun 14 Mon 15 Tue 16 Wed 17 3/3 3 Jobs Thu 18 Fri 19 1/1 1 Job Sat 20 Su…" at bounding box center [684, 376] width 1368 height 498
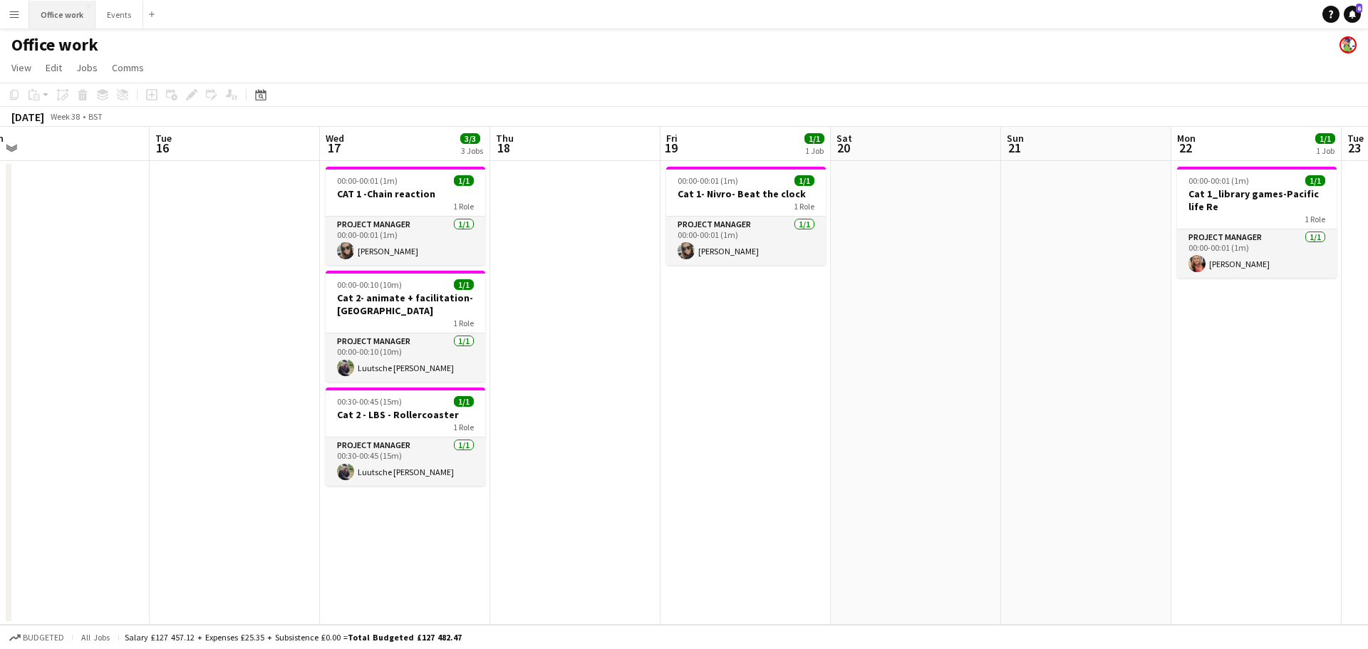
click at [47, 3] on button "Office work Close" at bounding box center [62, 15] width 66 height 28
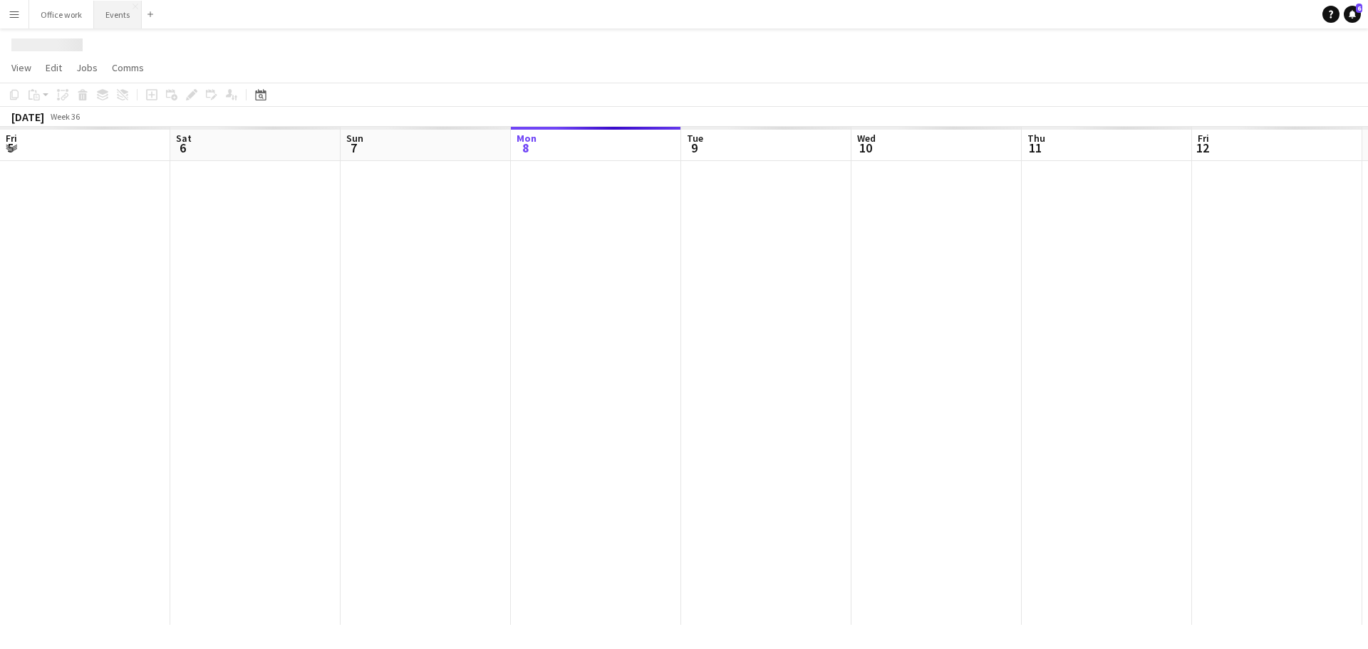
scroll to position [0, 341]
click at [113, 8] on button "Events Close" at bounding box center [118, 15] width 48 height 28
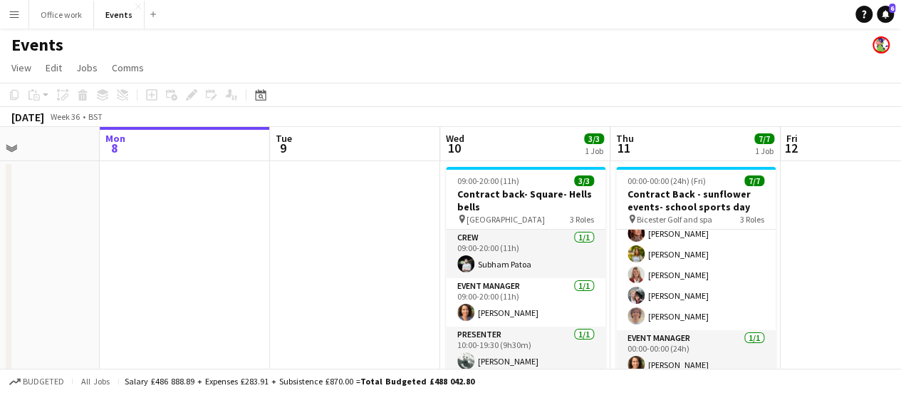
scroll to position [0, 412]
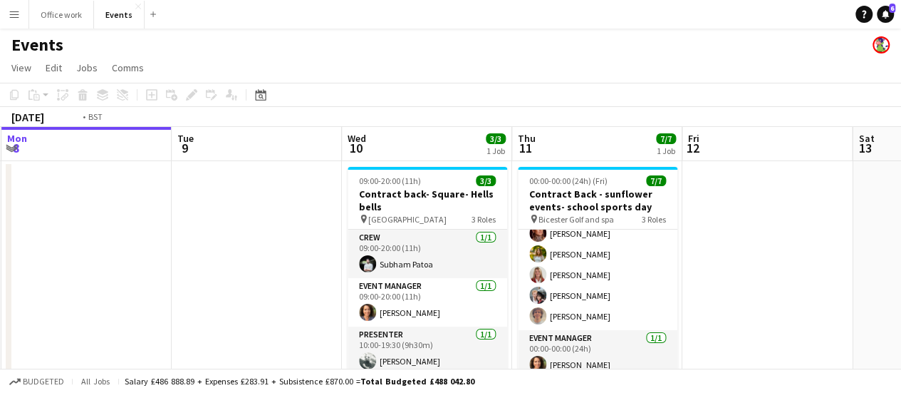
drag, startPoint x: 874, startPoint y: 310, endPoint x: 743, endPoint y: 311, distance: 131.1
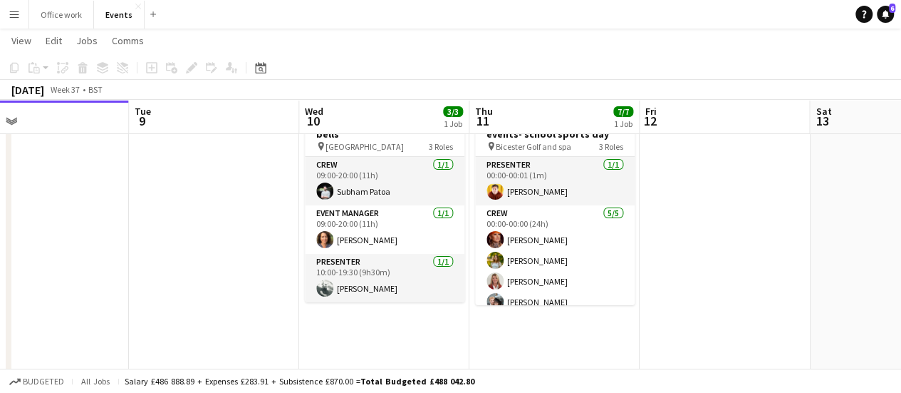
scroll to position [0, 0]
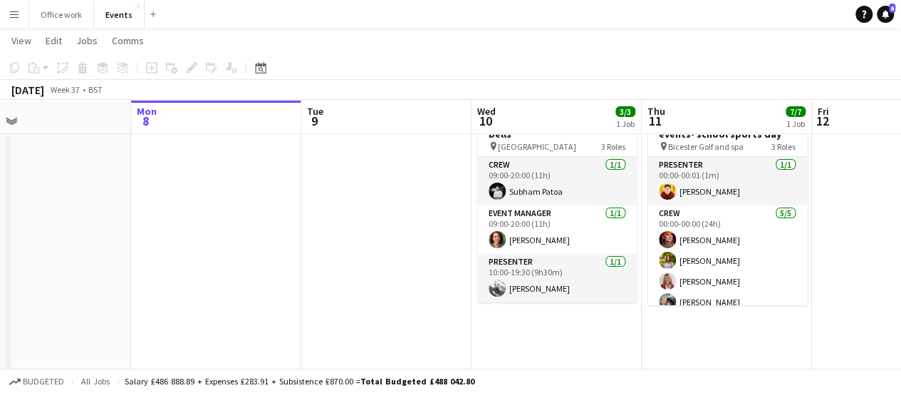
drag, startPoint x: 601, startPoint y: 259, endPoint x: 250, endPoint y: 313, distance: 355.5
click at [247, 315] on app-calendar-viewport "Fri 5 7/7 1 Job Sat 6 Sun 7 Mon 8 Tue 9 Wed 10 3/3 1 Job Thu 11 7/7 1 Job Fri 1…" at bounding box center [450, 374] width 901 height 781
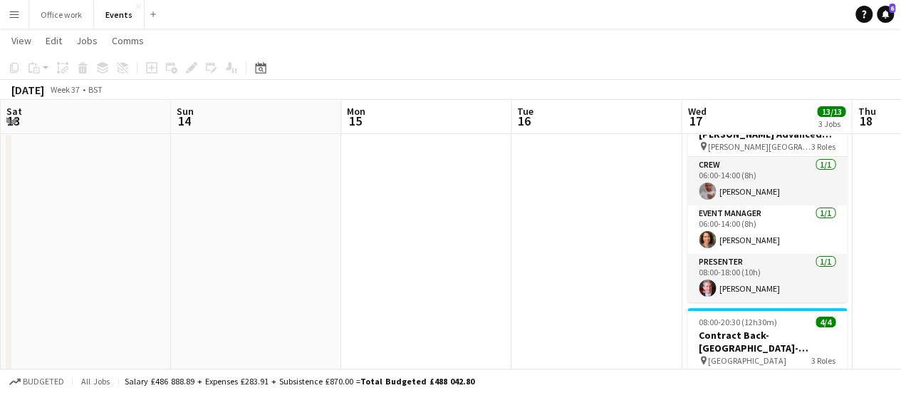
drag, startPoint x: 559, startPoint y: 263, endPoint x: 251, endPoint y: 297, distance: 309.7
click at [261, 296] on app-calendar-viewport "Tue 9 Wed 10 3/3 1 Job Thu 11 7/7 1 Job Fri 12 Sat 13 Sun 14 Mon 15 Tue 16 Wed …" at bounding box center [450, 374] width 901 height 781
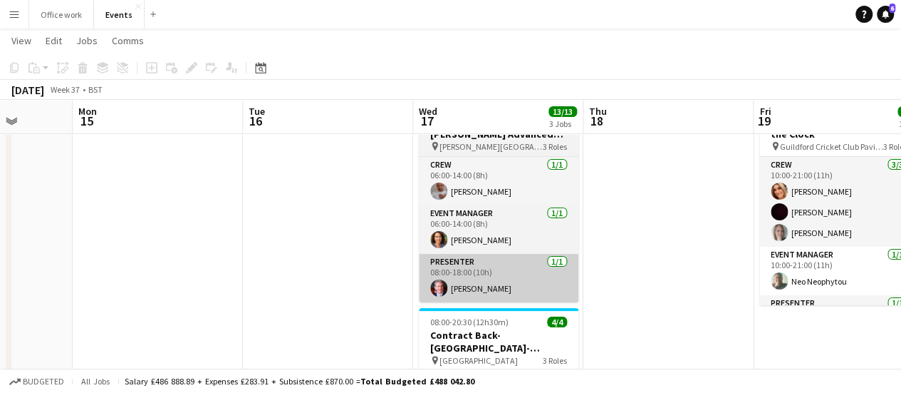
drag, startPoint x: 465, startPoint y: 284, endPoint x: 422, endPoint y: 270, distance: 44.9
click at [383, 291] on app-calendar-viewport "Thu 11 7/7 1 Job Fri 12 Sat 13 Sun 14 Mon 15 Tue 16 Wed 17 13/13 3 Jobs Thu 18 …" at bounding box center [450, 374] width 901 height 781
